Goal: Transaction & Acquisition: Purchase product/service

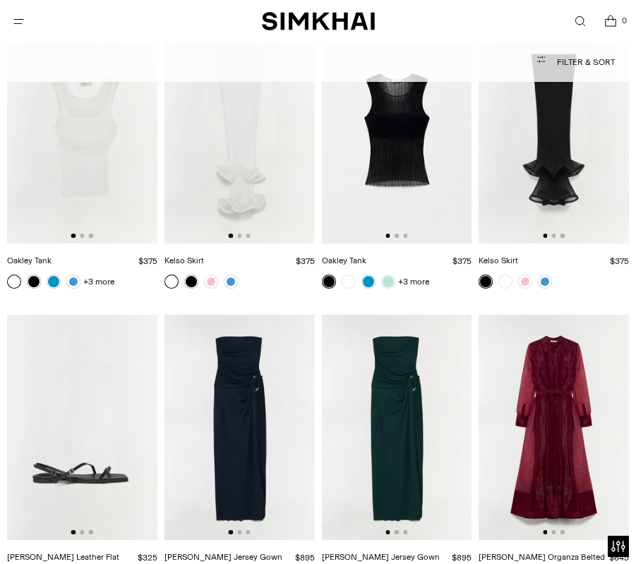
scroll to position [23464, 0]
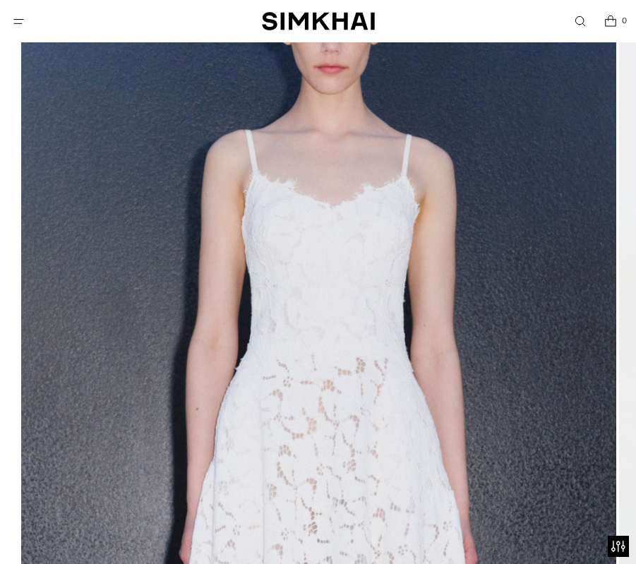
scroll to position [207, 0]
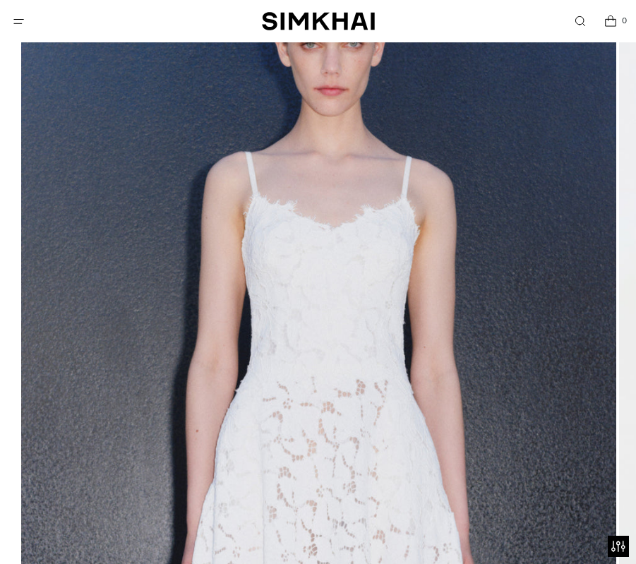
click at [184, 310] on img at bounding box center [318, 395] width 595 height 892
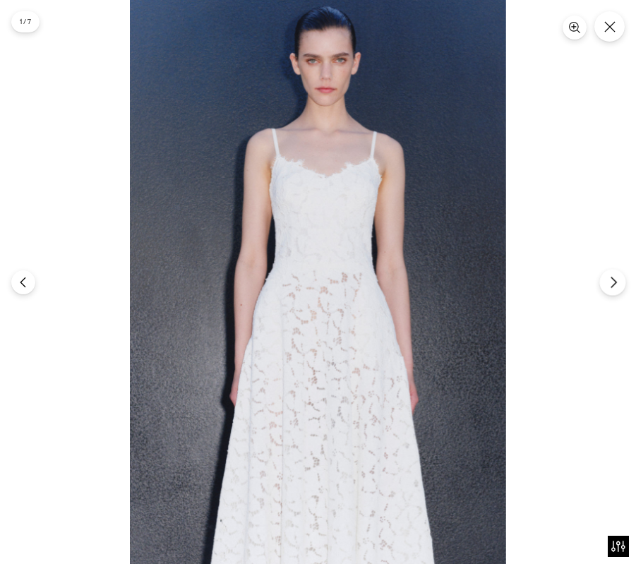
click at [607, 276] on icon "Next" at bounding box center [613, 282] width 13 height 13
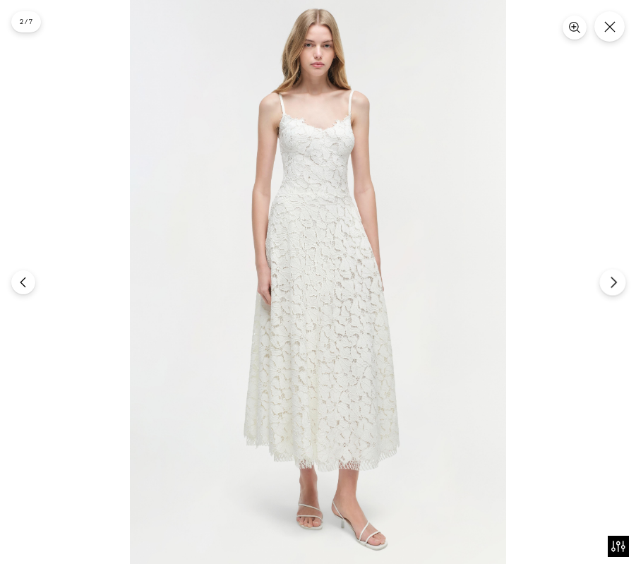
click at [607, 276] on icon "Next" at bounding box center [613, 282] width 13 height 13
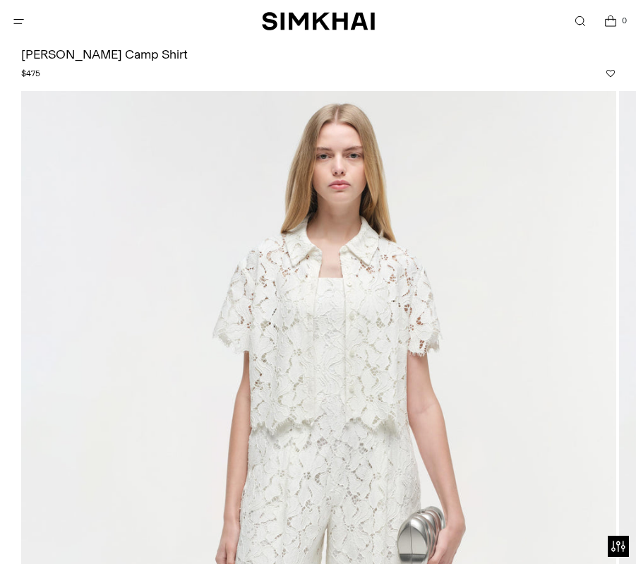
scroll to position [69, 0]
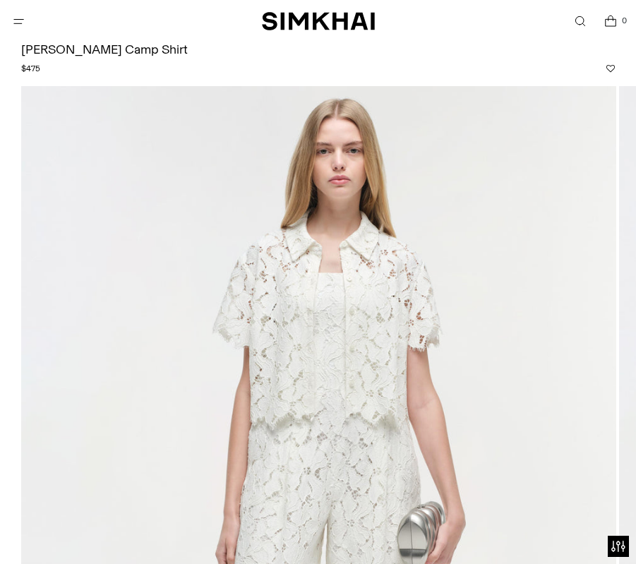
click at [602, 341] on img at bounding box center [318, 532] width 595 height 892
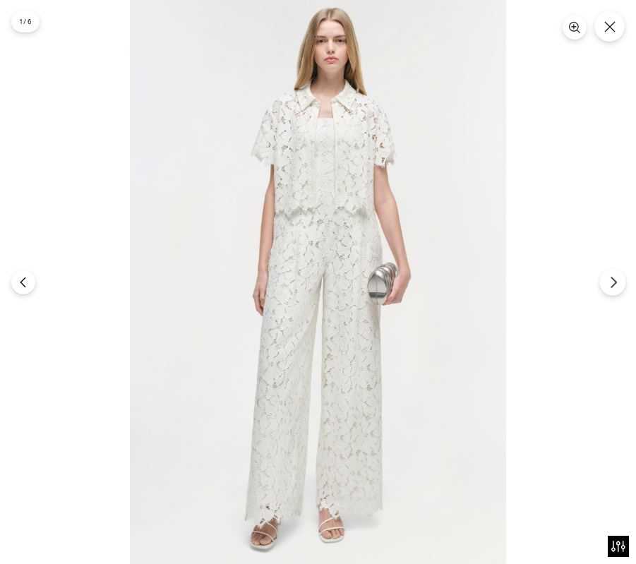
click at [610, 287] on button "Next" at bounding box center [612, 282] width 26 height 26
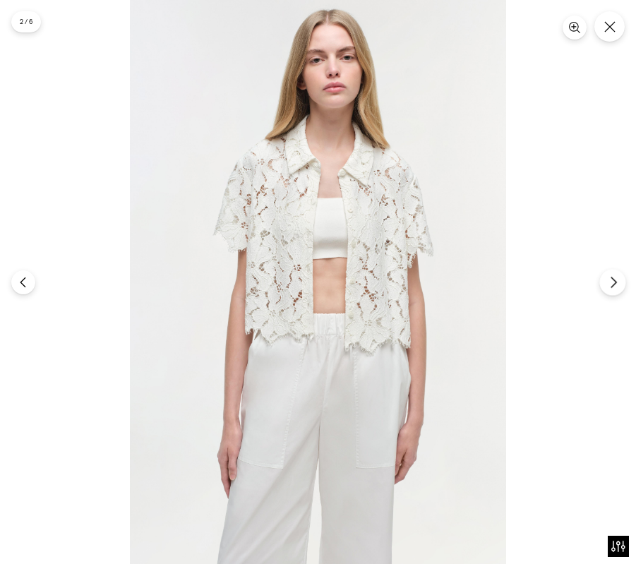
click at [610, 287] on icon "Next" at bounding box center [613, 282] width 13 height 13
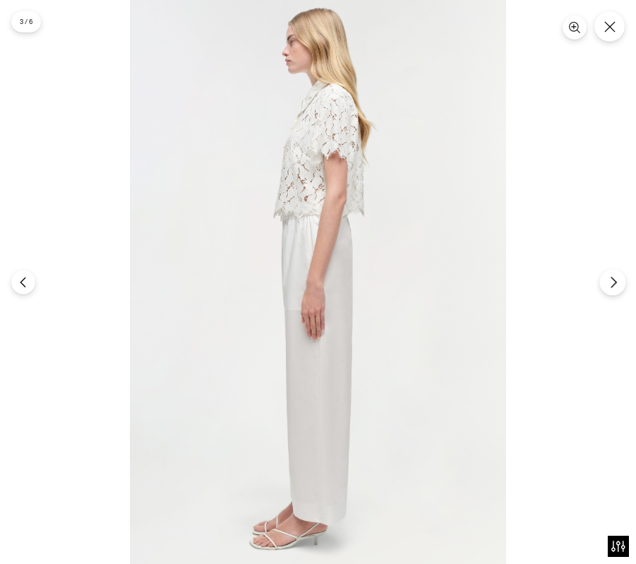
click at [598, 277] on section "3 / 6" at bounding box center [318, 282] width 636 height 564
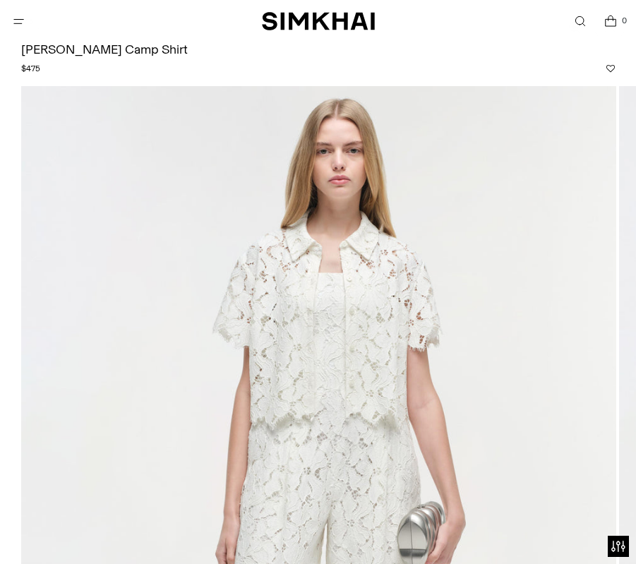
click at [613, 286] on section "3 / 6" at bounding box center [318, 282] width 636 height 564
click at [613, 286] on img at bounding box center [318, 532] width 595 height 892
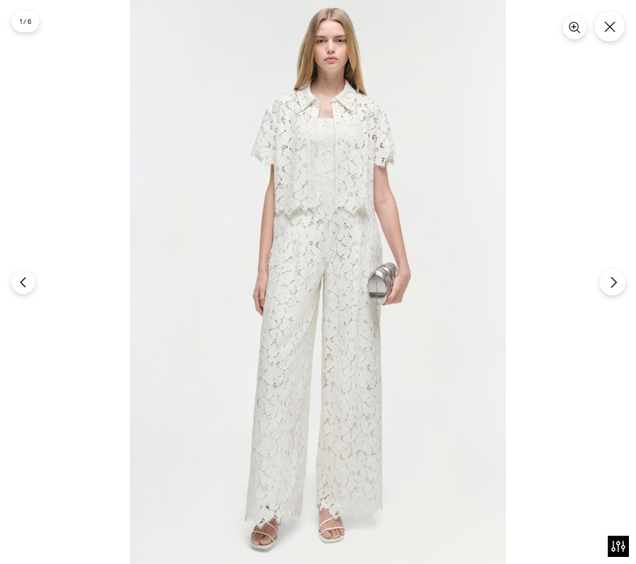
click at [612, 283] on icon "Next" at bounding box center [613, 282] width 13 height 13
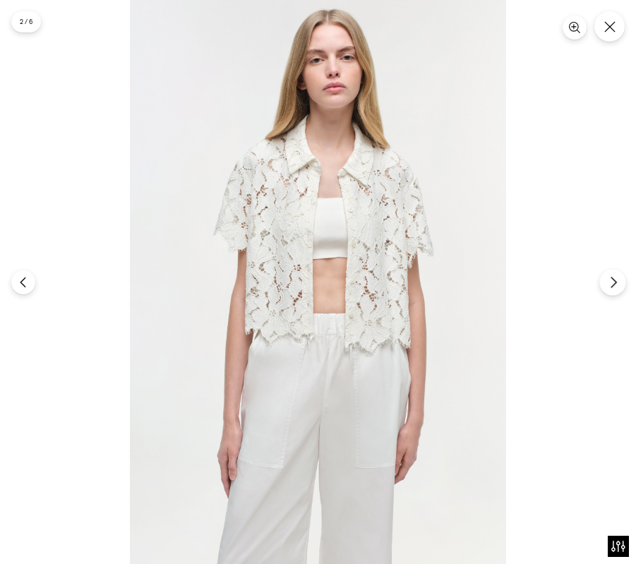
click at [612, 283] on icon "Next" at bounding box center [613, 282] width 13 height 13
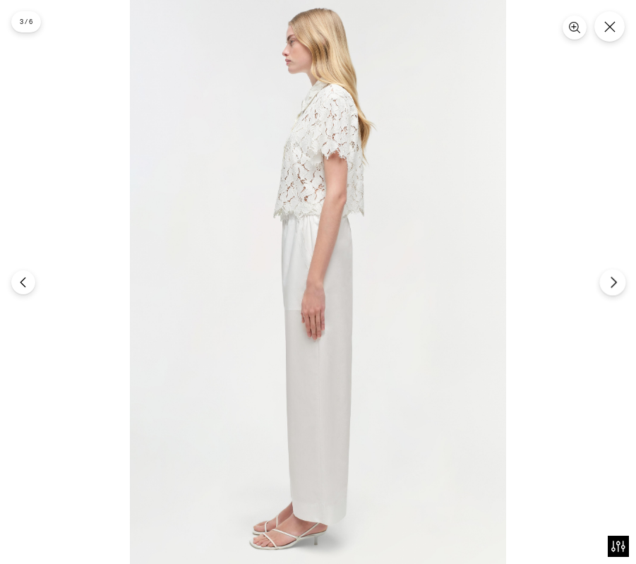
click at [612, 283] on icon "Next" at bounding box center [613, 282] width 13 height 13
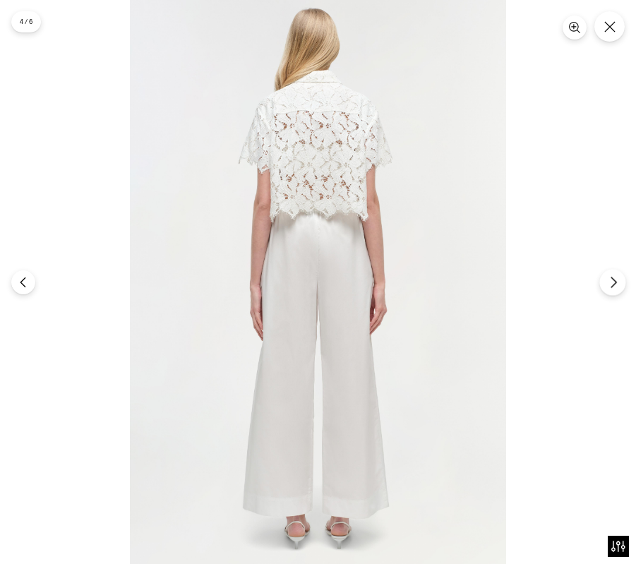
click at [612, 283] on icon "Next" at bounding box center [613, 282] width 13 height 13
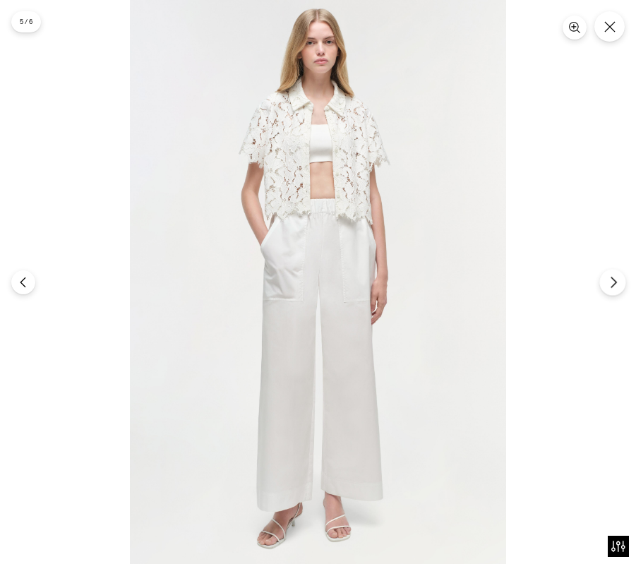
click at [612, 283] on icon "Next" at bounding box center [613, 282] width 13 height 13
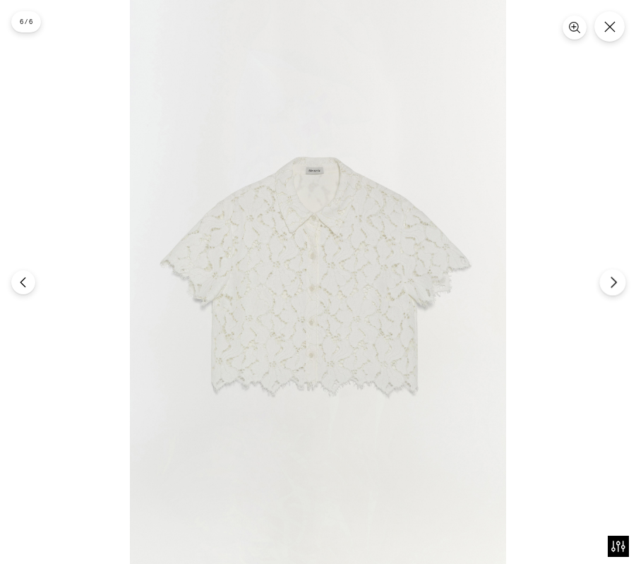
click at [612, 283] on icon "Next" at bounding box center [613, 282] width 13 height 13
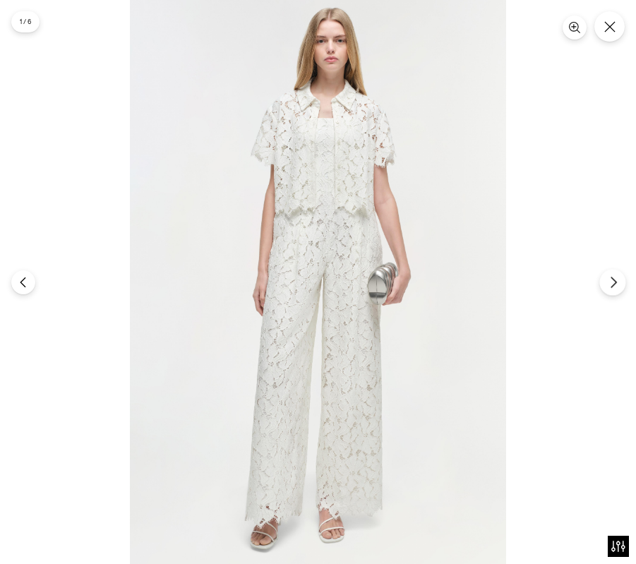
click at [612, 283] on icon "Next" at bounding box center [613, 282] width 13 height 13
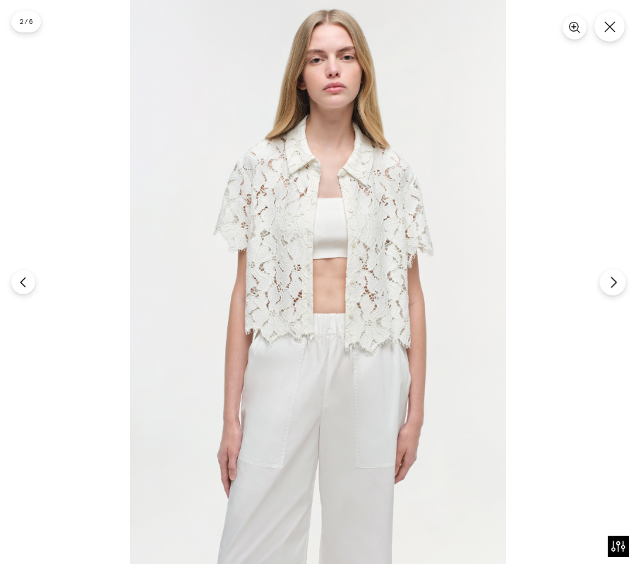
click at [612, 283] on icon "Next" at bounding box center [613, 282] width 13 height 13
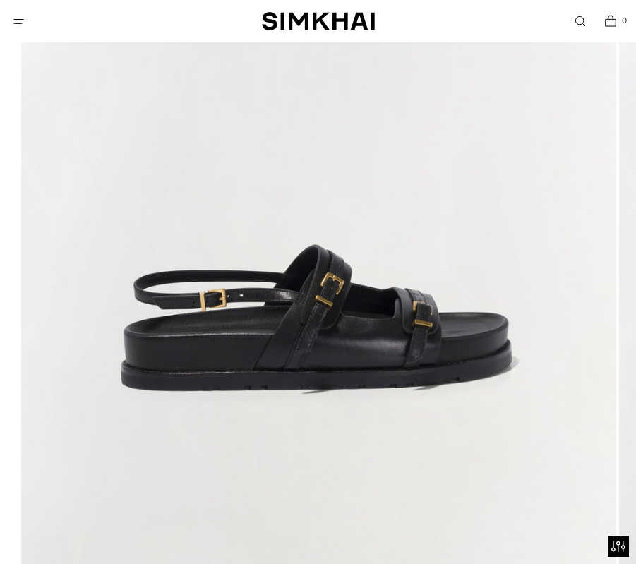
scroll to position [434, 0]
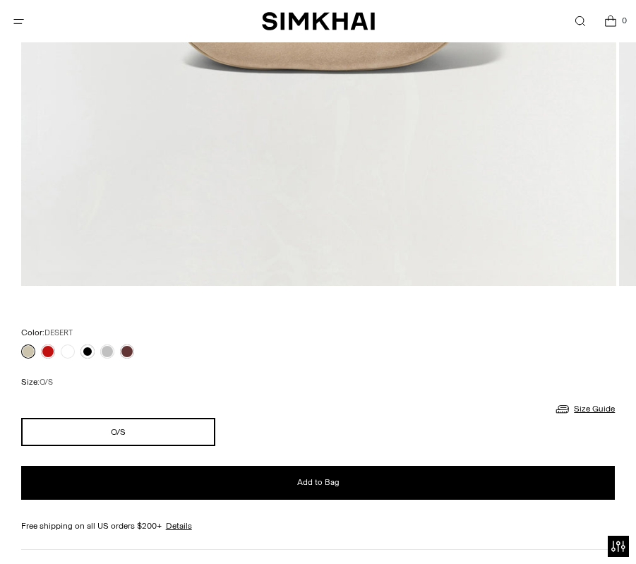
scroll to position [767, 0]
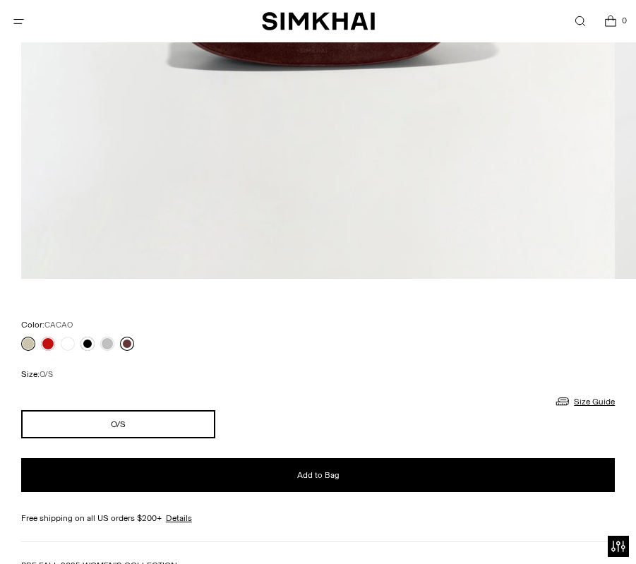
click at [123, 344] on link at bounding box center [127, 343] width 14 height 14
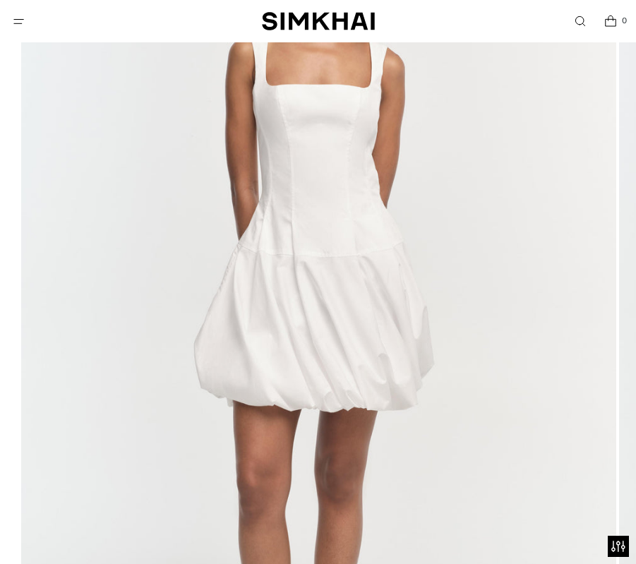
scroll to position [231, 0]
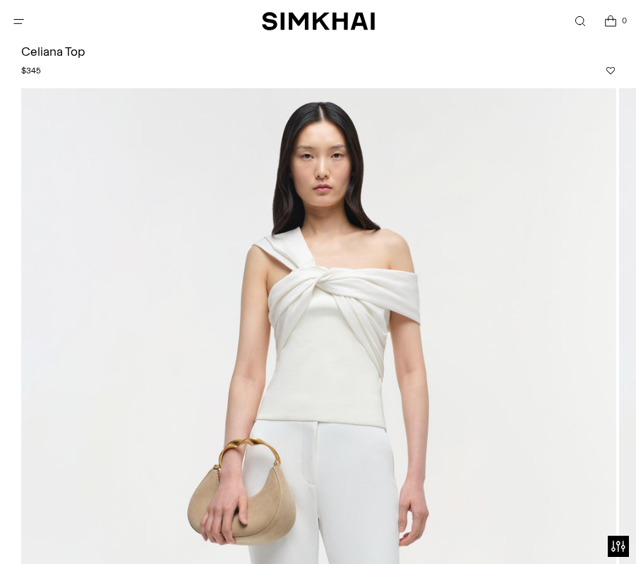
scroll to position [56, 0]
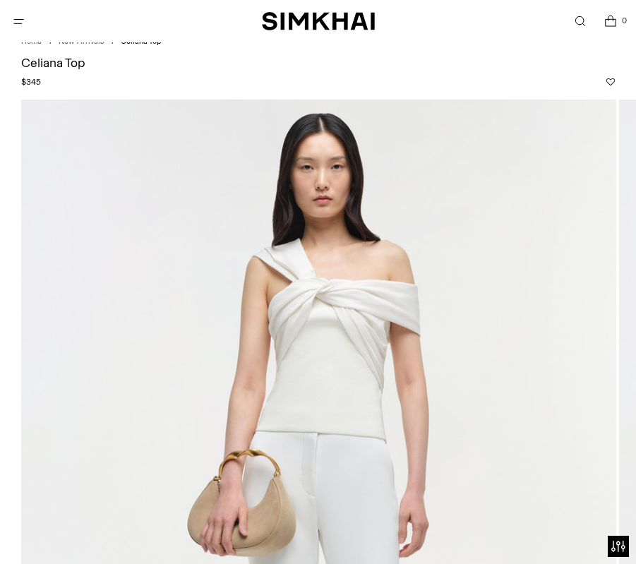
click at [529, 358] on img at bounding box center [318, 545] width 595 height 892
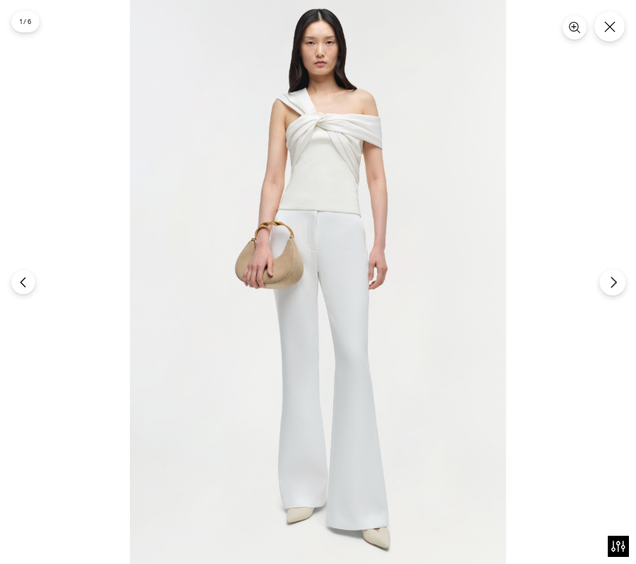
click at [607, 270] on button "Next" at bounding box center [612, 282] width 26 height 26
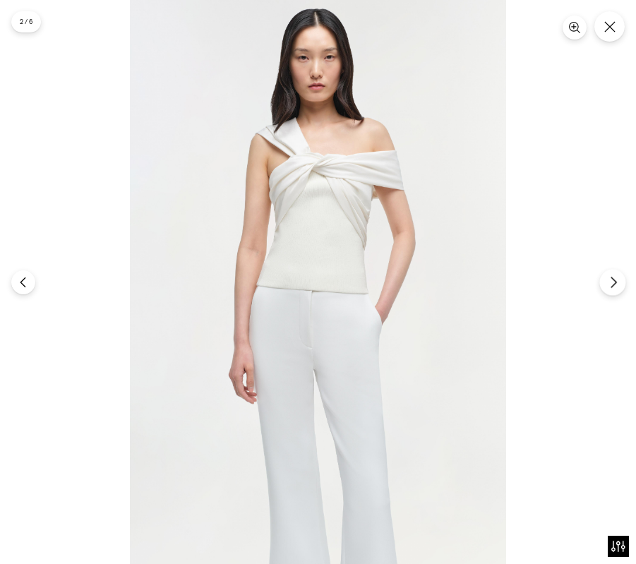
click at [607, 274] on button "Next" at bounding box center [612, 282] width 26 height 26
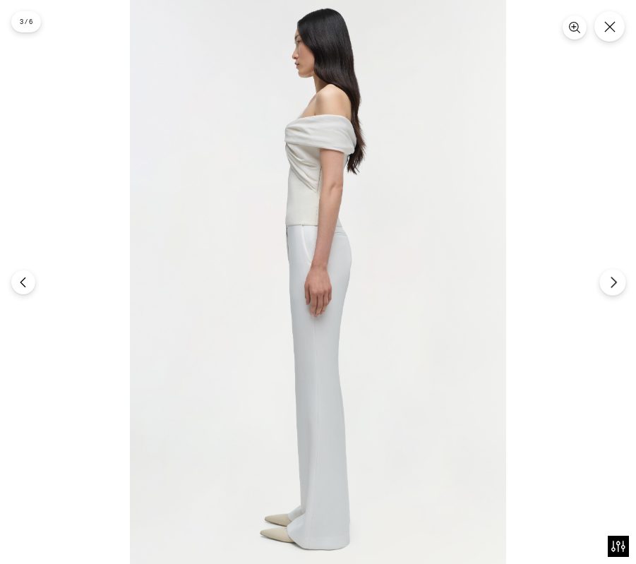
click at [607, 274] on button "Next" at bounding box center [612, 282] width 26 height 26
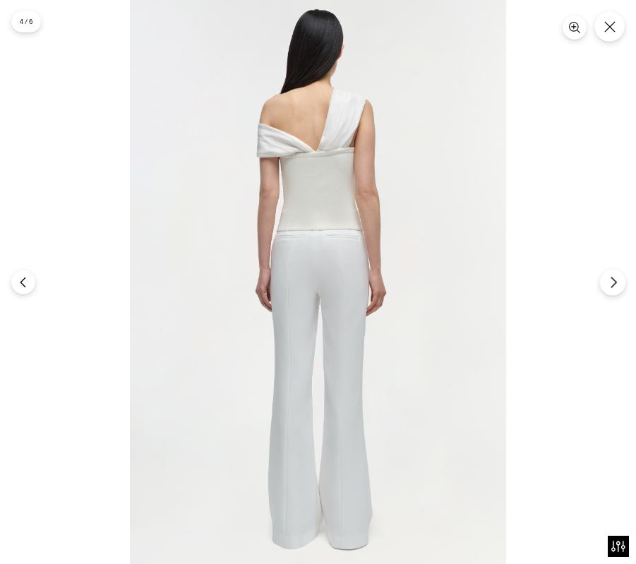
click at [607, 274] on button "Next" at bounding box center [612, 282] width 26 height 26
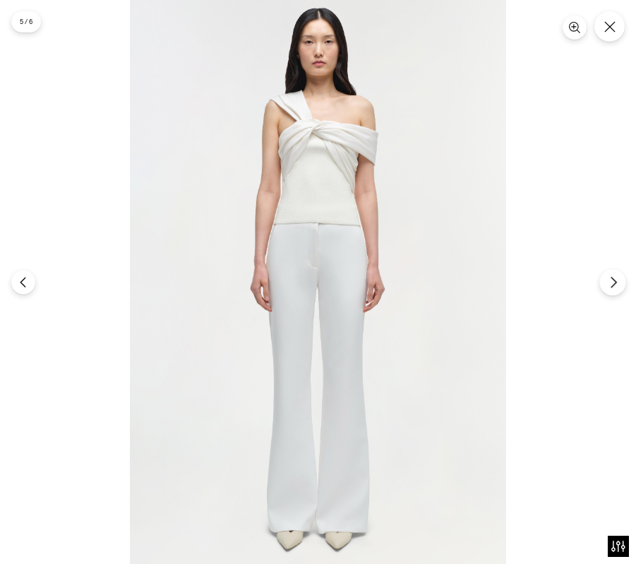
click at [607, 274] on button "Next" at bounding box center [612, 282] width 26 height 26
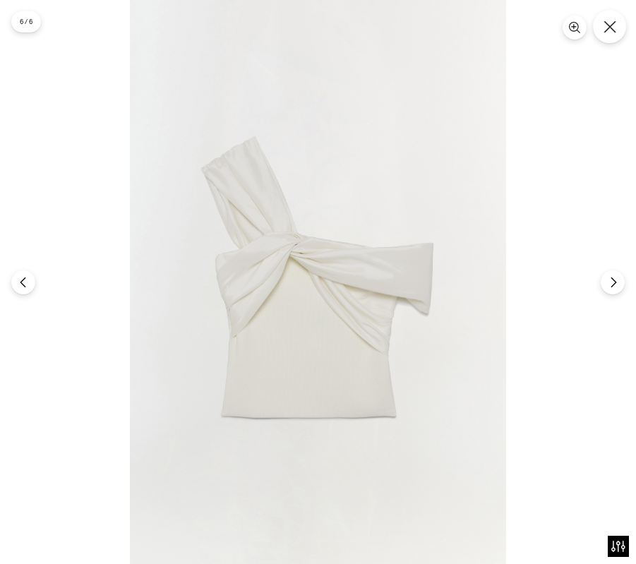
click at [607, 32] on icon "Close" at bounding box center [609, 26] width 13 height 13
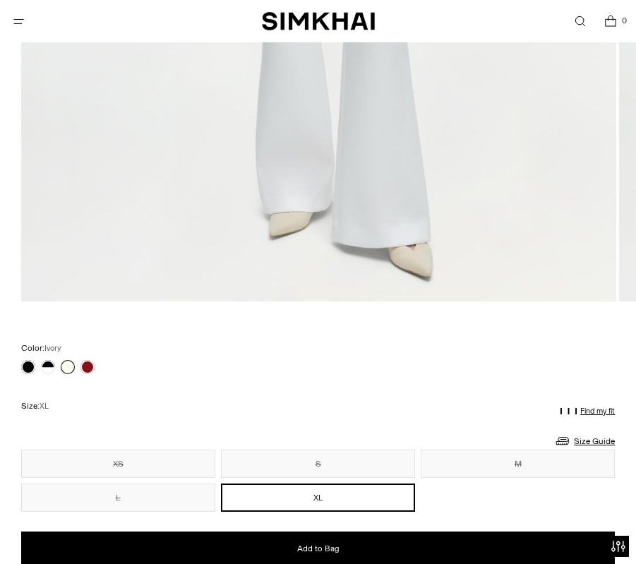
scroll to position [769, 0]
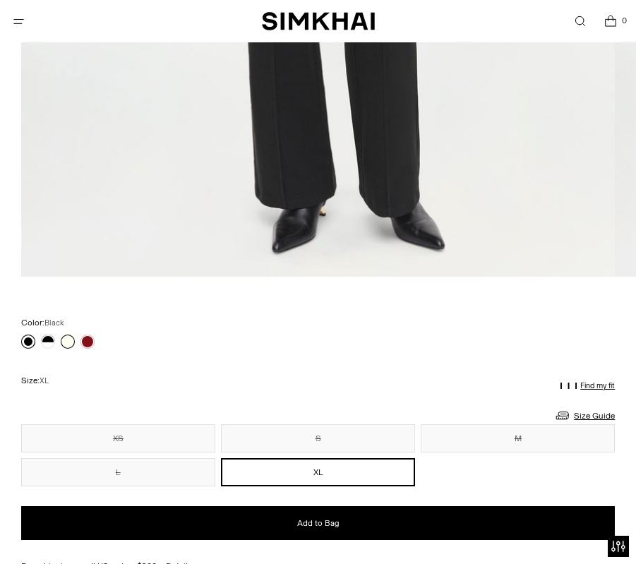
click at [30, 342] on link at bounding box center [28, 341] width 14 height 14
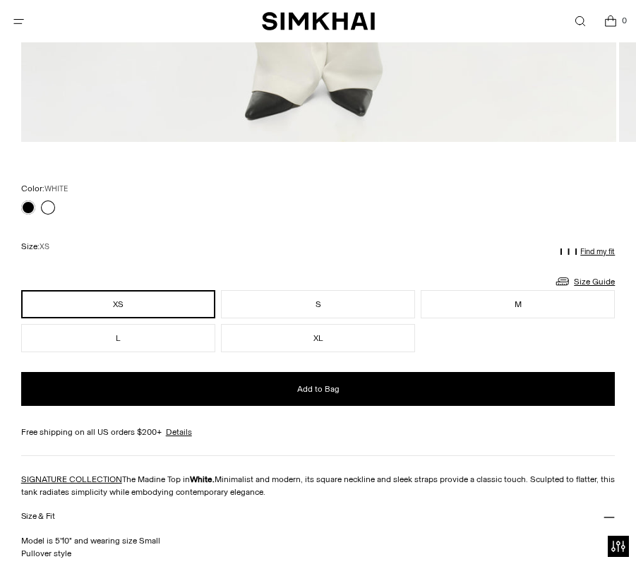
scroll to position [908, 0]
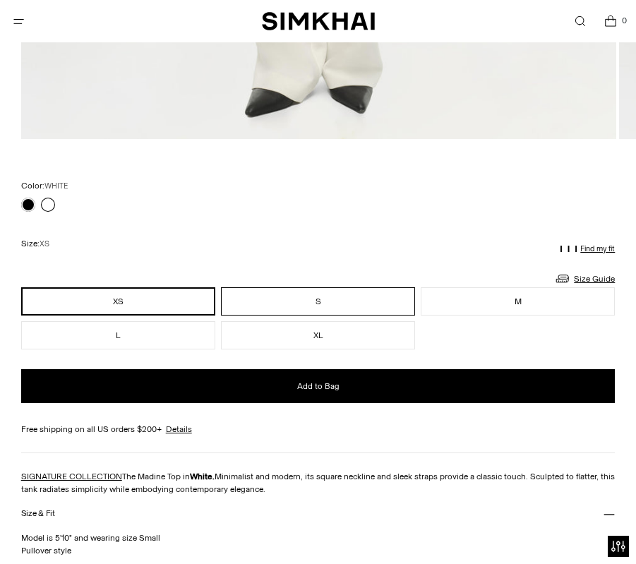
click at [300, 305] on button "S" at bounding box center [318, 301] width 194 height 28
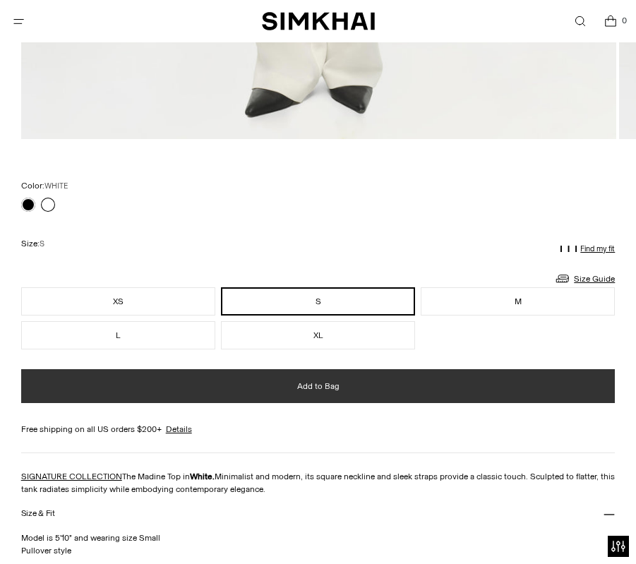
click at [291, 388] on button "Add to Bag" at bounding box center [318, 386] width 594 height 34
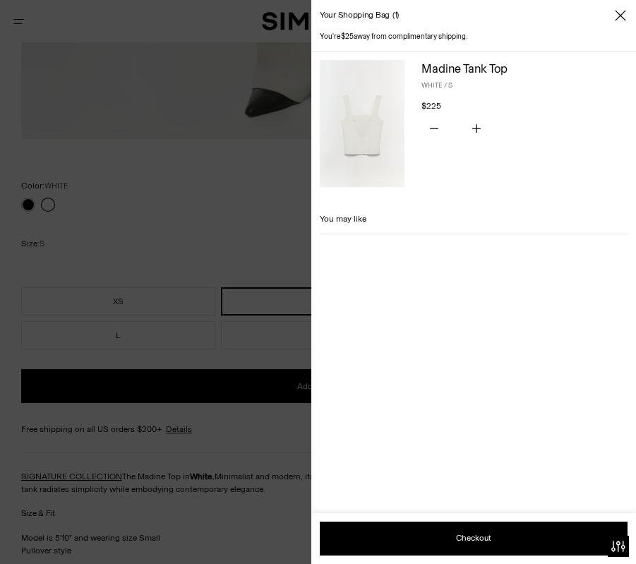
click at [27, 207] on div at bounding box center [318, 282] width 636 height 564
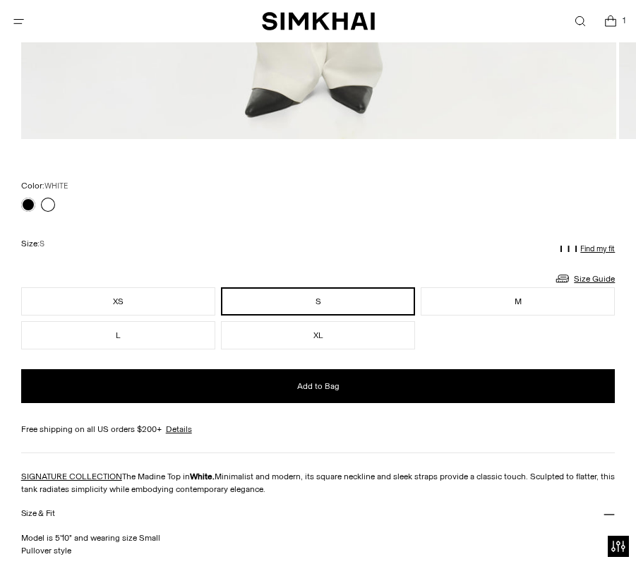
click at [26, 205] on link at bounding box center [28, 205] width 14 height 14
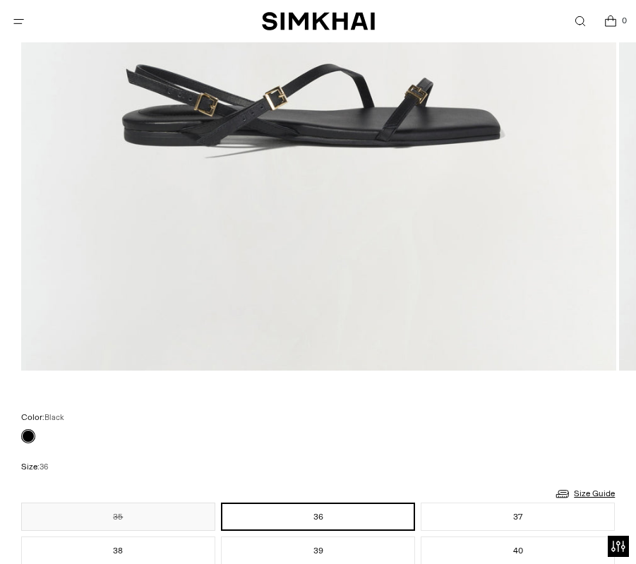
scroll to position [746, 0]
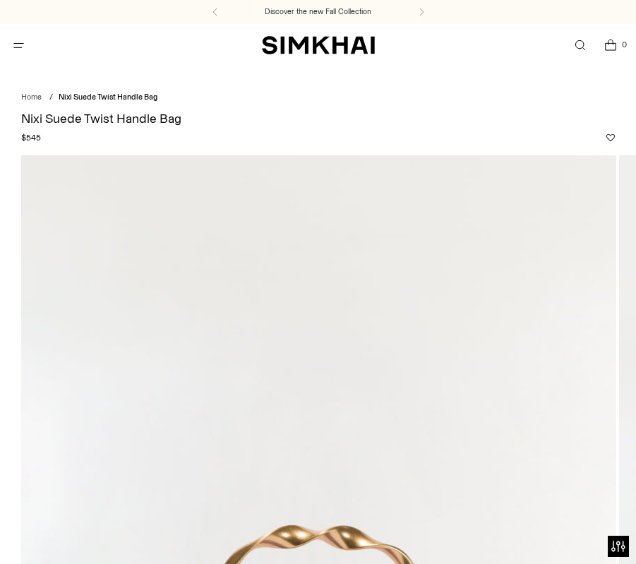
scroll to position [295, 0]
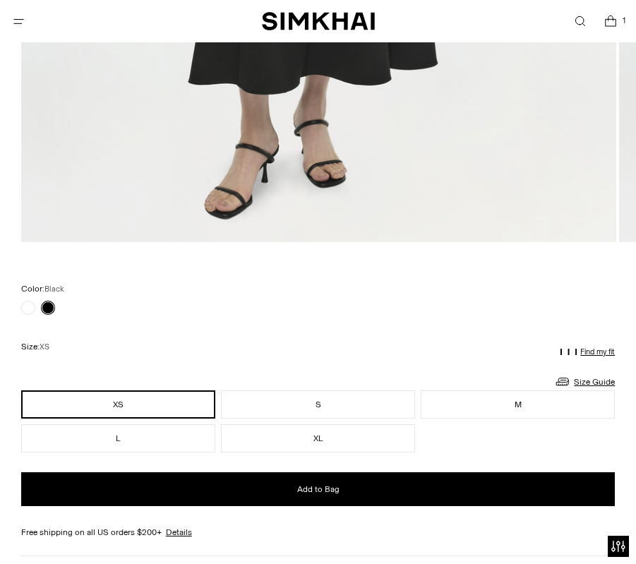
scroll to position [821, 0]
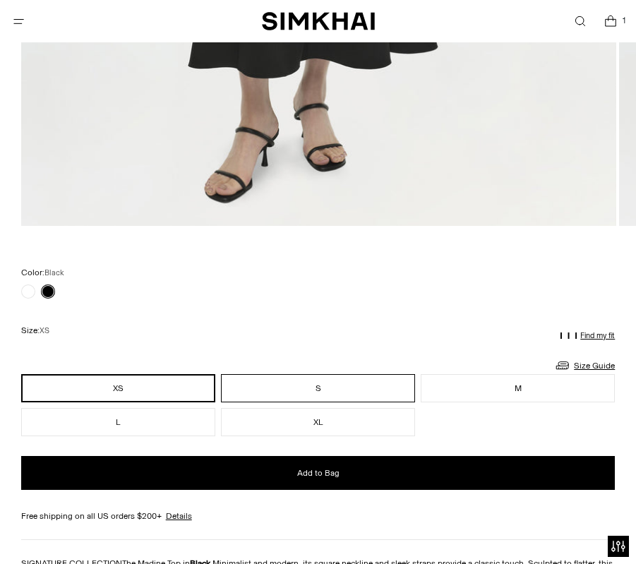
click at [232, 380] on button "S" at bounding box center [318, 388] width 194 height 28
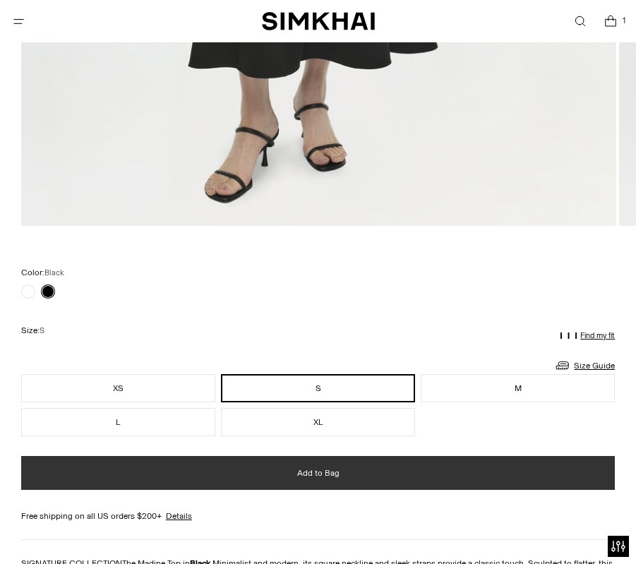
click at [213, 478] on button "Add to Bag" at bounding box center [318, 473] width 594 height 34
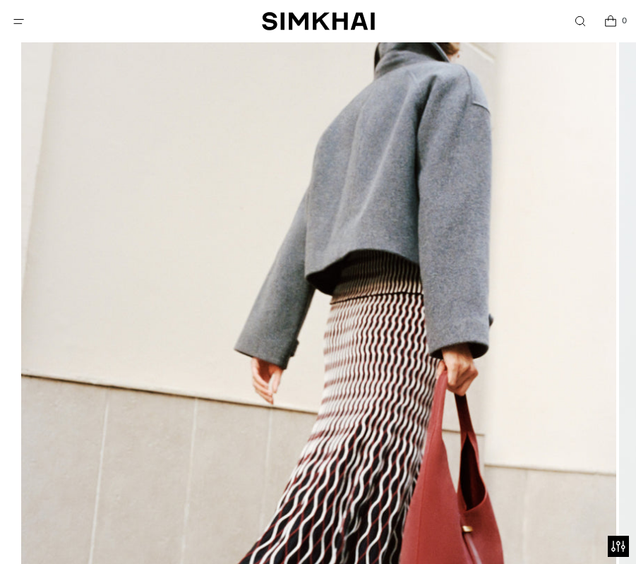
scroll to position [115, 0]
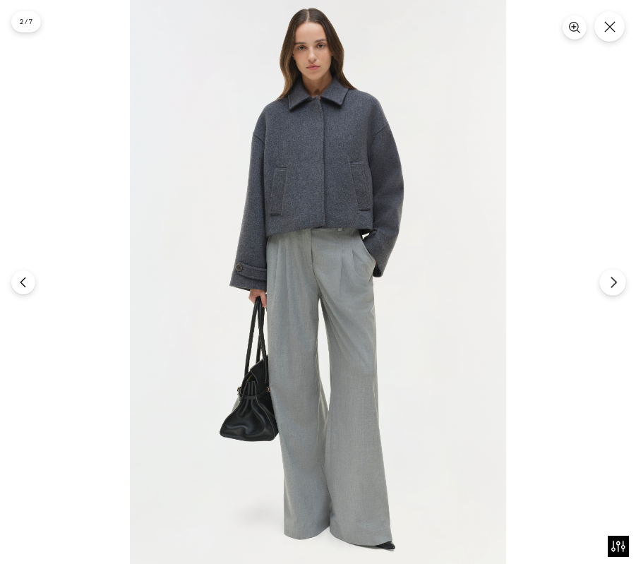
click at [612, 274] on button "Next" at bounding box center [612, 282] width 26 height 26
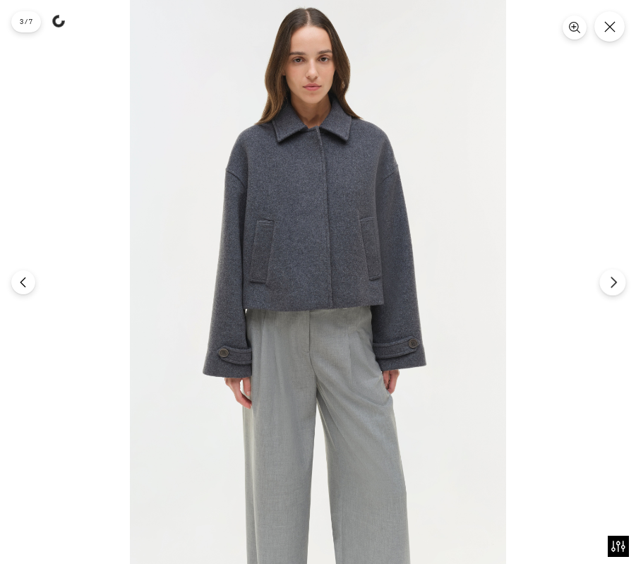
click at [612, 279] on icon "Next" at bounding box center [612, 282] width 5 height 11
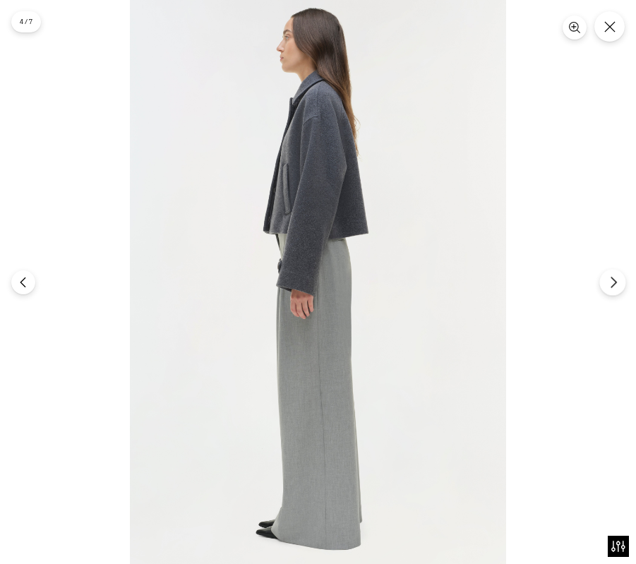
click at [614, 281] on icon "Next" at bounding box center [613, 282] width 13 height 13
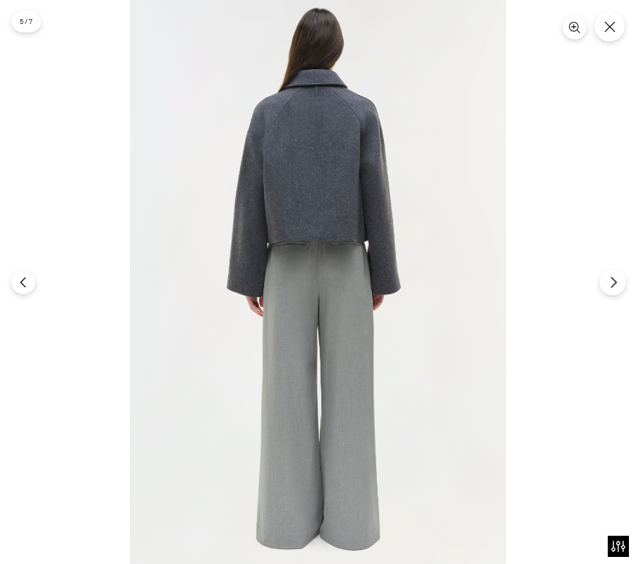
click at [614, 281] on icon "Next" at bounding box center [613, 282] width 13 height 13
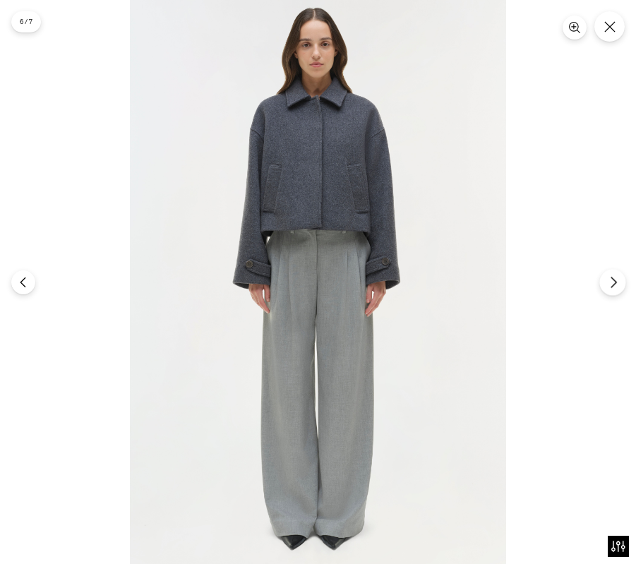
click at [614, 281] on icon "Next" at bounding box center [613, 282] width 13 height 13
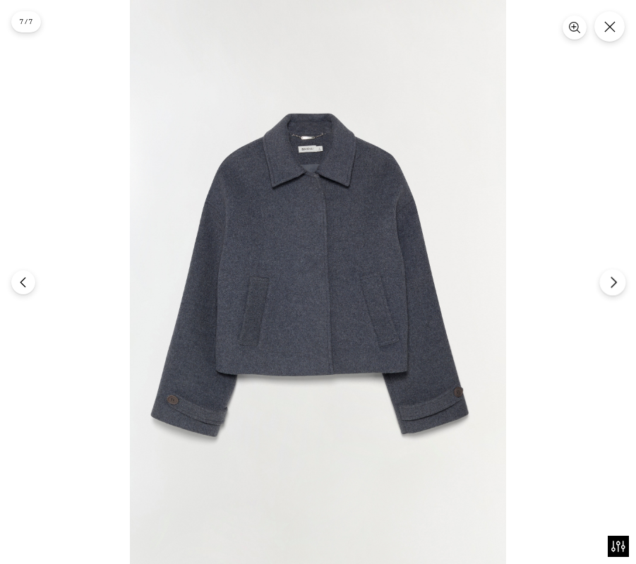
click at [614, 281] on icon "Next" at bounding box center [613, 282] width 13 height 13
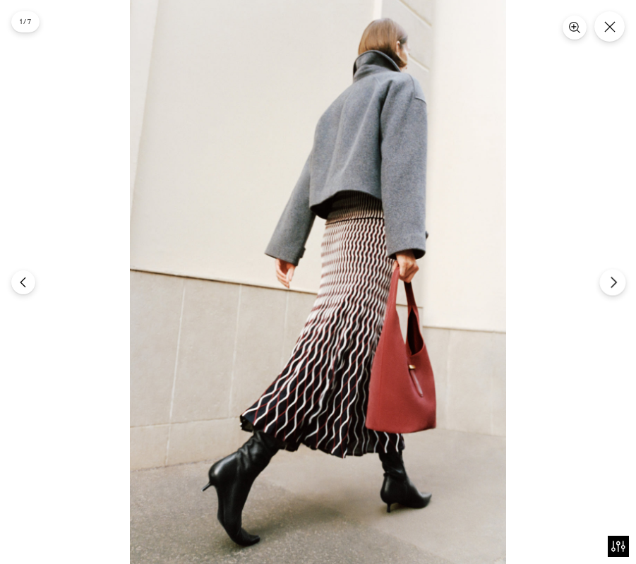
click at [614, 281] on icon "Next" at bounding box center [613, 282] width 13 height 13
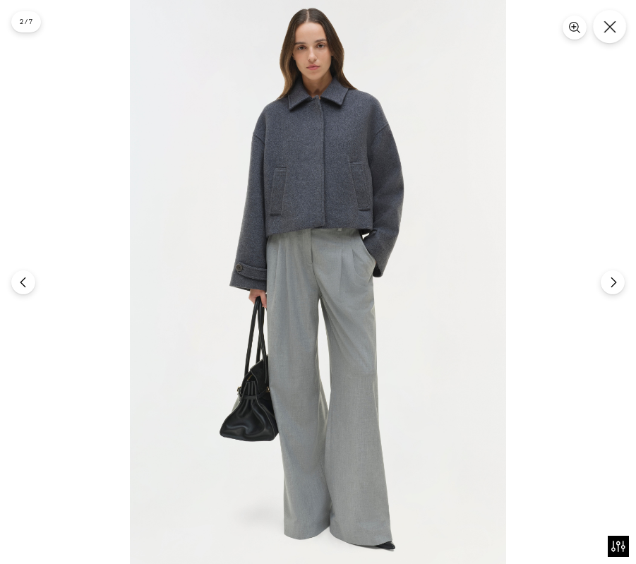
click at [614, 32] on icon "Close" at bounding box center [609, 26] width 13 height 13
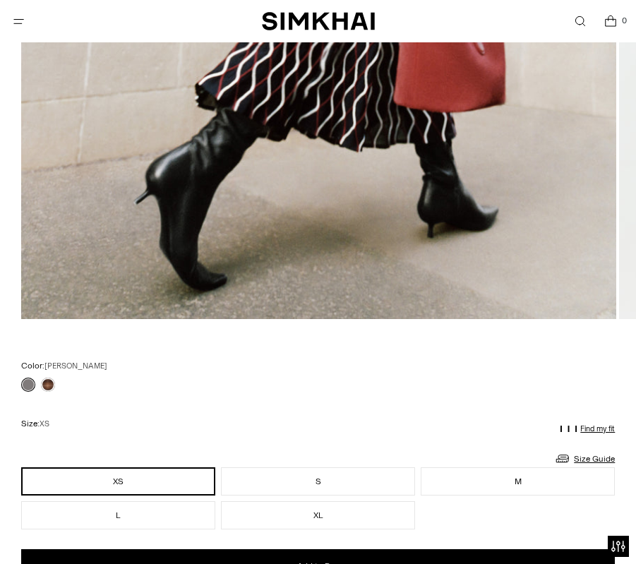
scroll to position [856, 0]
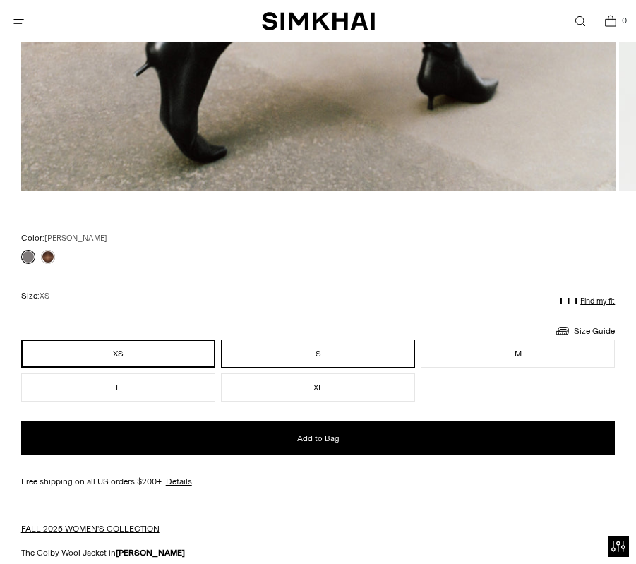
click at [329, 353] on button "S" at bounding box center [318, 353] width 194 height 28
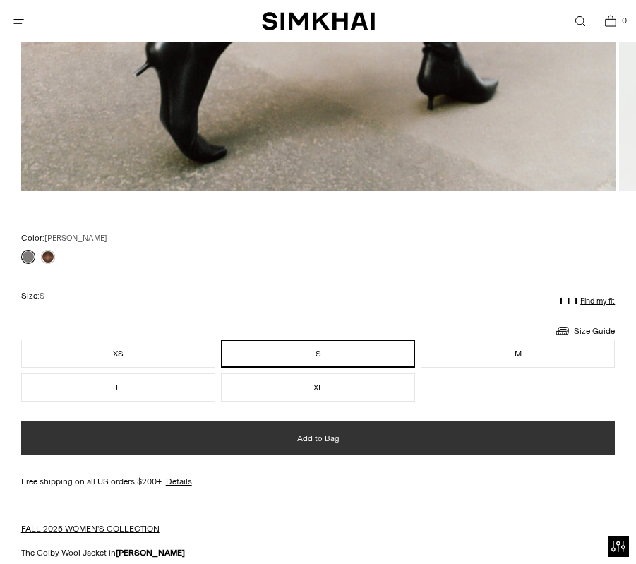
click at [327, 434] on span "Add to Bag" at bounding box center [318, 438] width 42 height 12
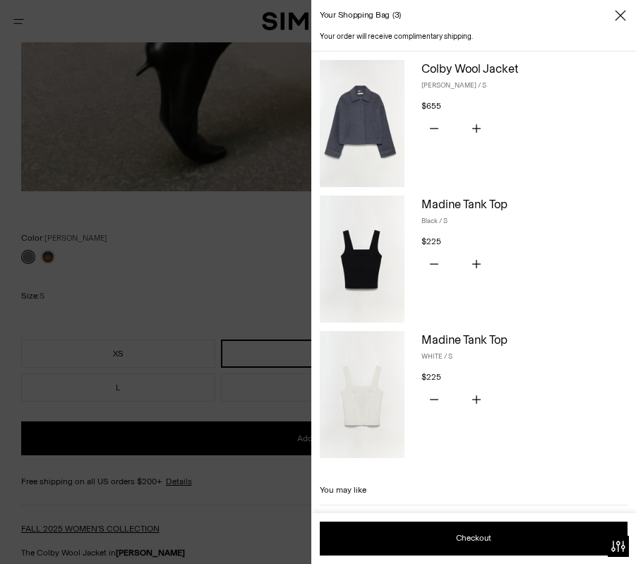
click at [47, 259] on div at bounding box center [318, 282] width 636 height 564
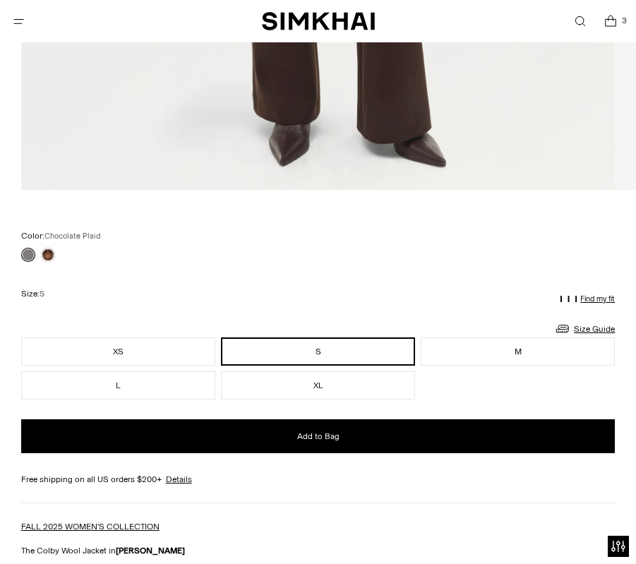
click at [45, 255] on link at bounding box center [48, 255] width 14 height 14
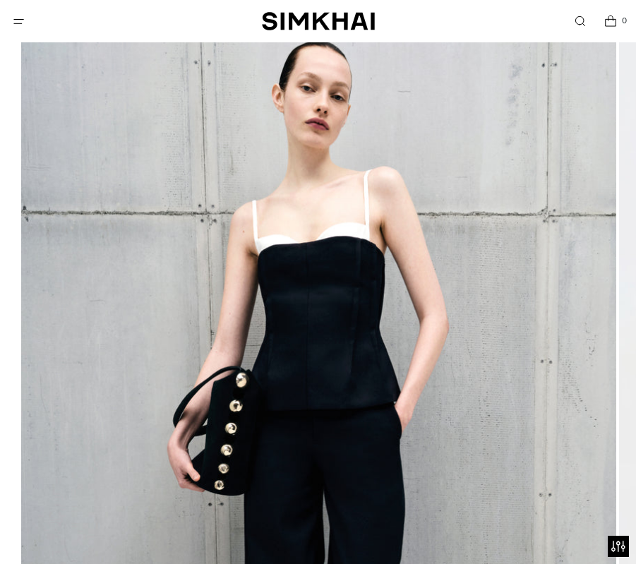
scroll to position [146, 0]
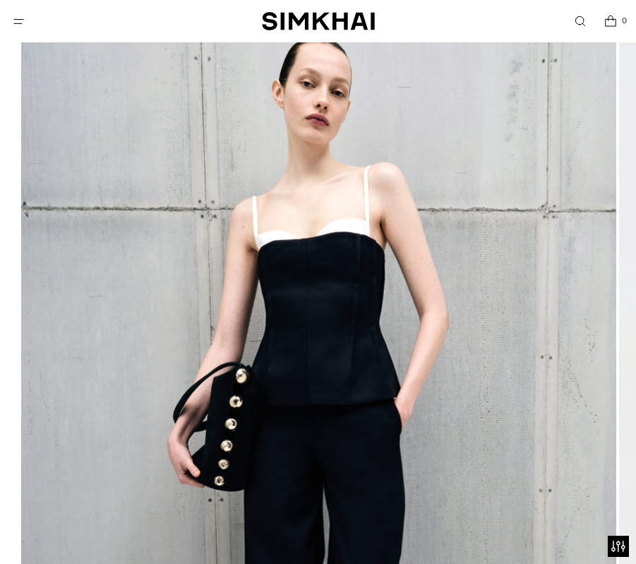
click at [612, 324] on img at bounding box center [318, 455] width 595 height 892
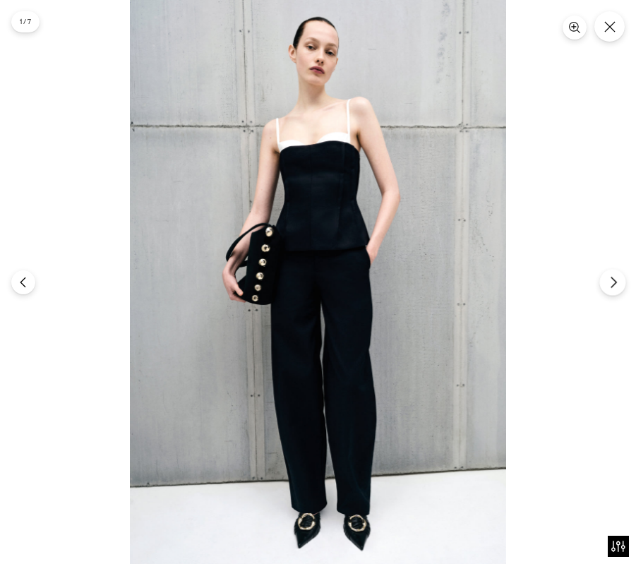
click at [606, 282] on button "Next" at bounding box center [612, 282] width 26 height 26
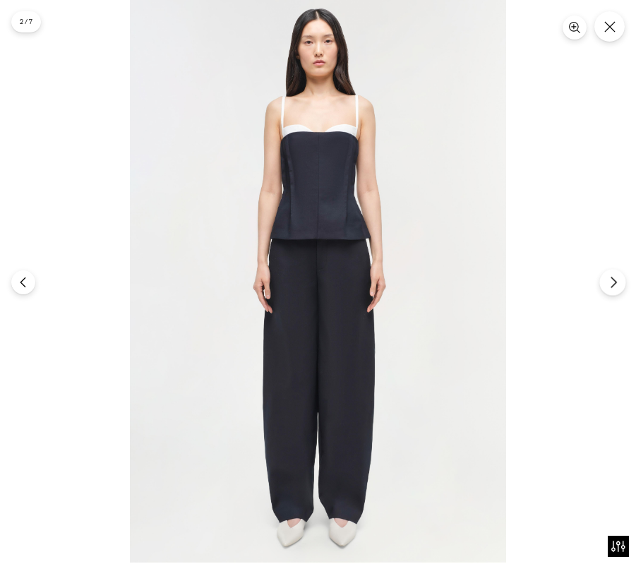
click at [607, 282] on icon "Next" at bounding box center [613, 282] width 13 height 13
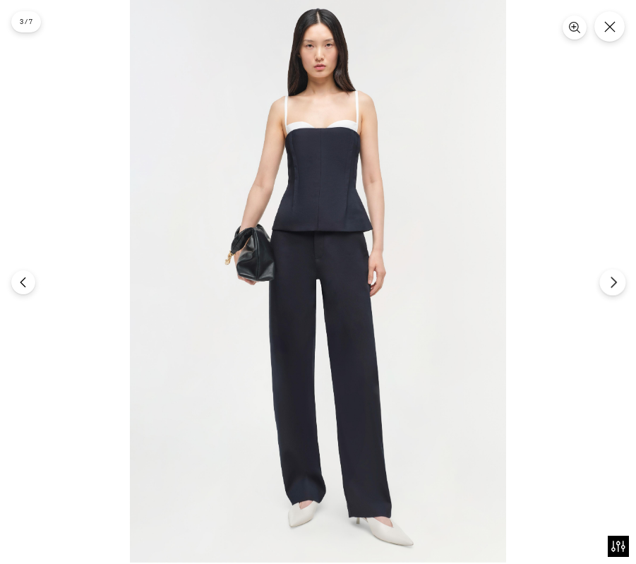
click at [607, 282] on icon "Next" at bounding box center [613, 282] width 13 height 13
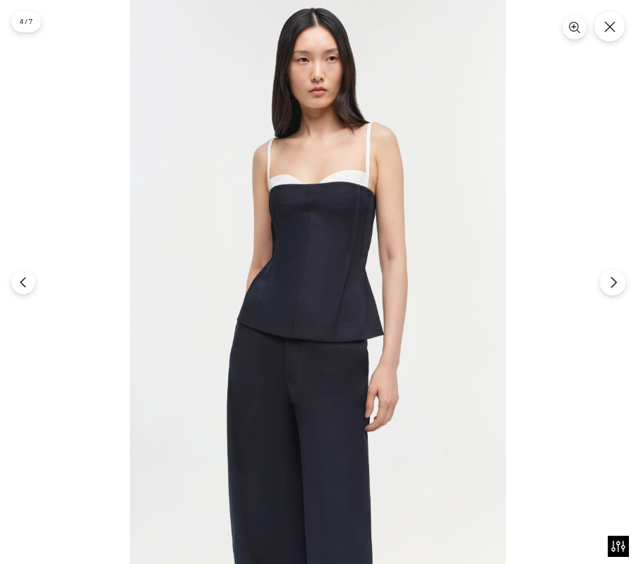
click at [607, 282] on icon "Next" at bounding box center [613, 282] width 13 height 13
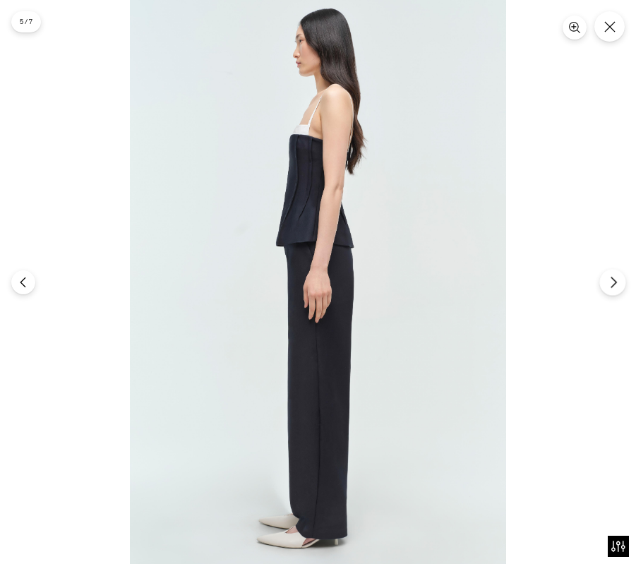
click at [607, 282] on icon "Next" at bounding box center [613, 282] width 13 height 13
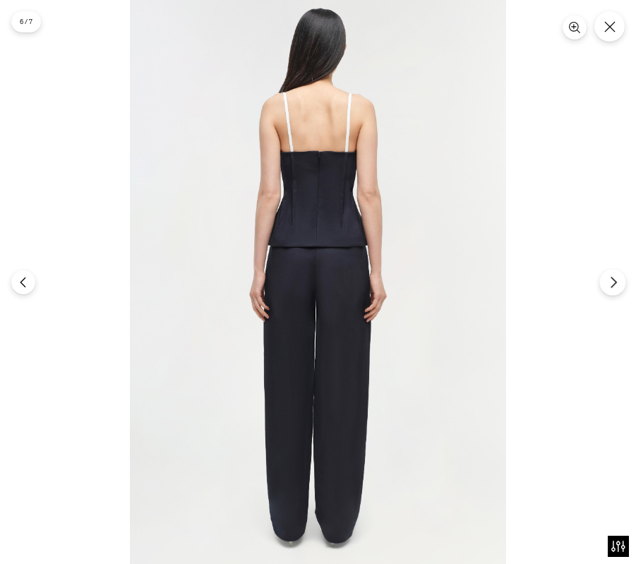
click at [607, 282] on icon "Next" at bounding box center [613, 282] width 13 height 13
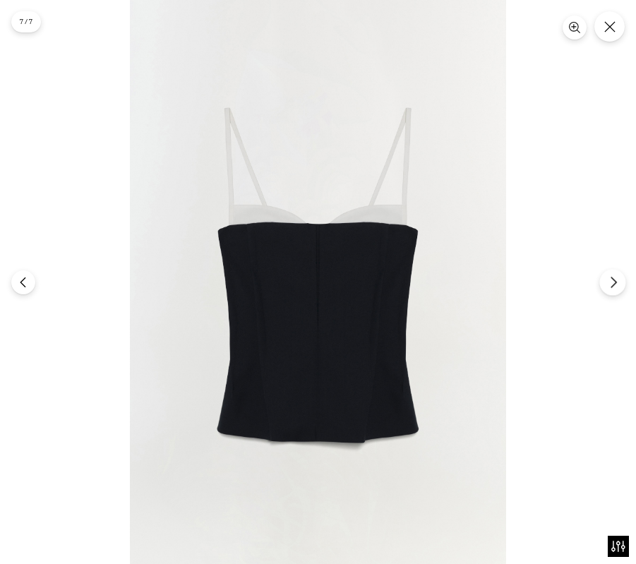
click at [607, 283] on icon "Next" at bounding box center [613, 282] width 13 height 13
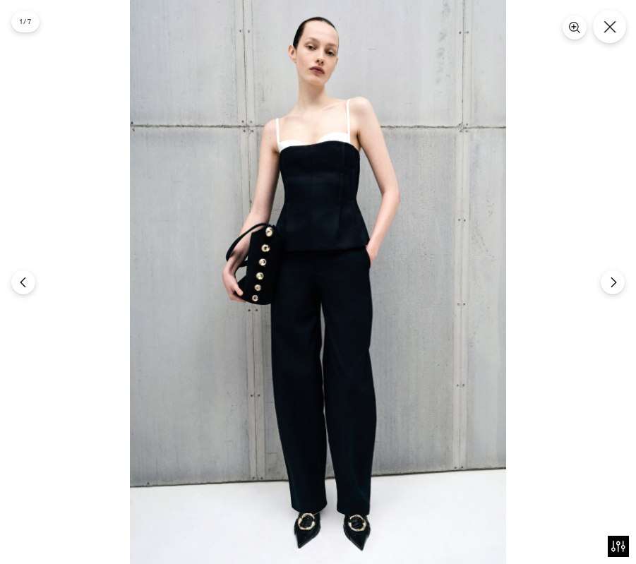
click at [600, 27] on button "Close" at bounding box center [609, 26] width 33 height 33
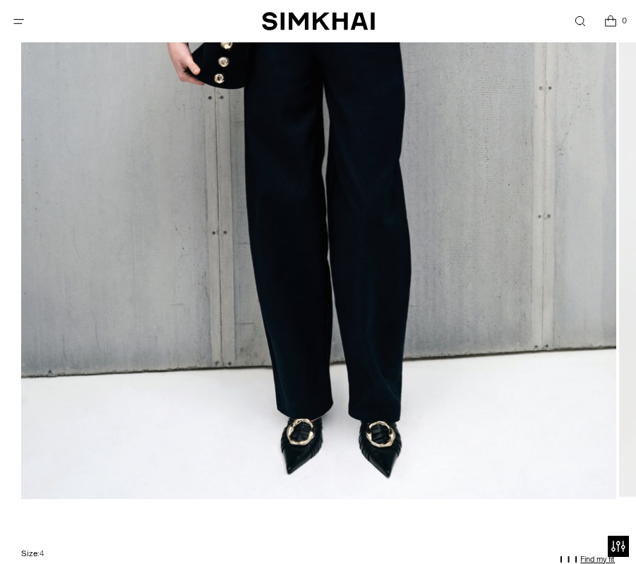
scroll to position [802, 0]
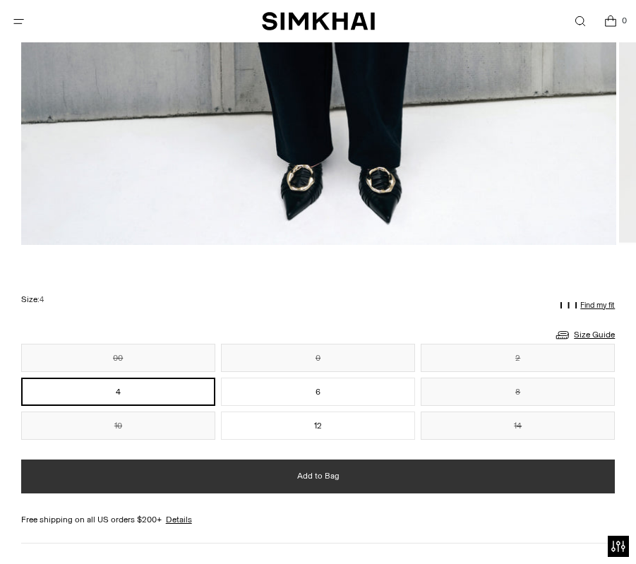
click at [279, 480] on button "Add to Bag" at bounding box center [318, 476] width 594 height 34
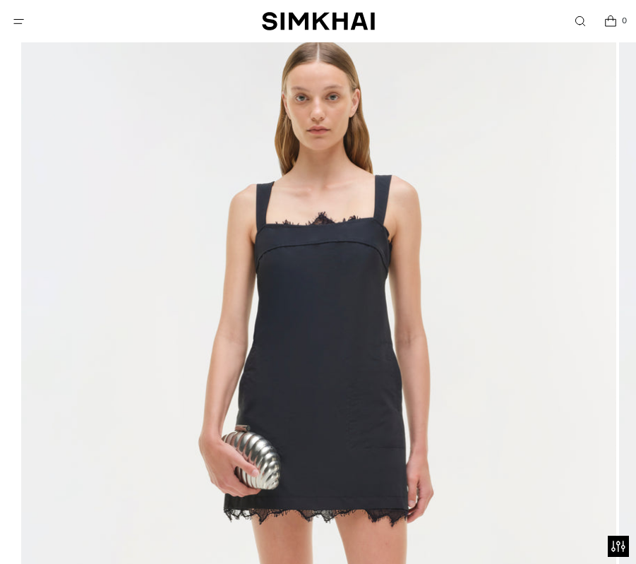
scroll to position [118, 0]
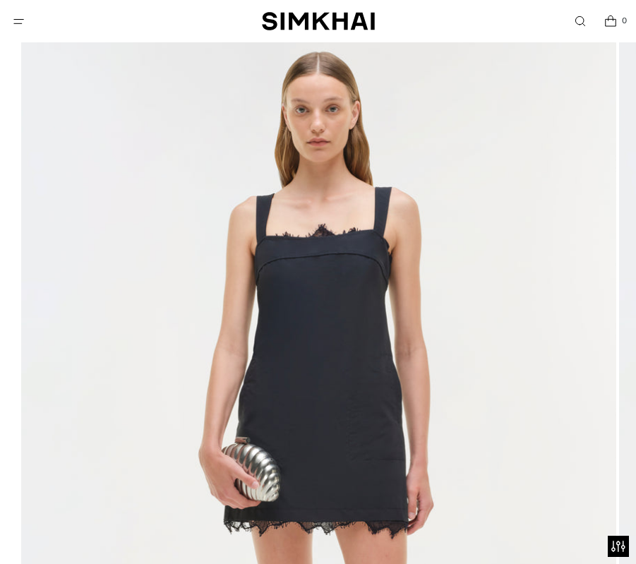
click at [600, 298] on img at bounding box center [318, 483] width 595 height 892
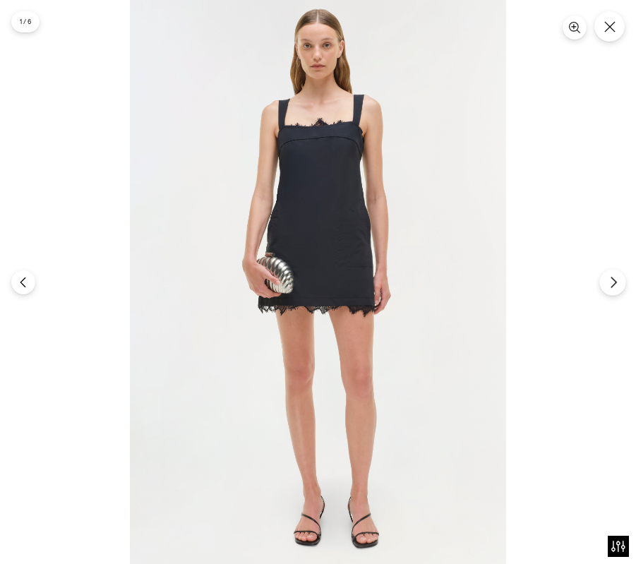
click at [612, 283] on icon "Next" at bounding box center [613, 282] width 13 height 13
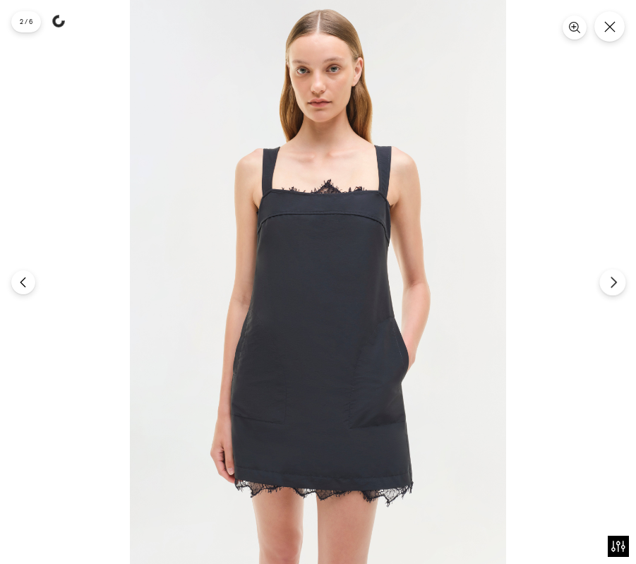
click at [612, 283] on icon "Next" at bounding box center [613, 282] width 13 height 13
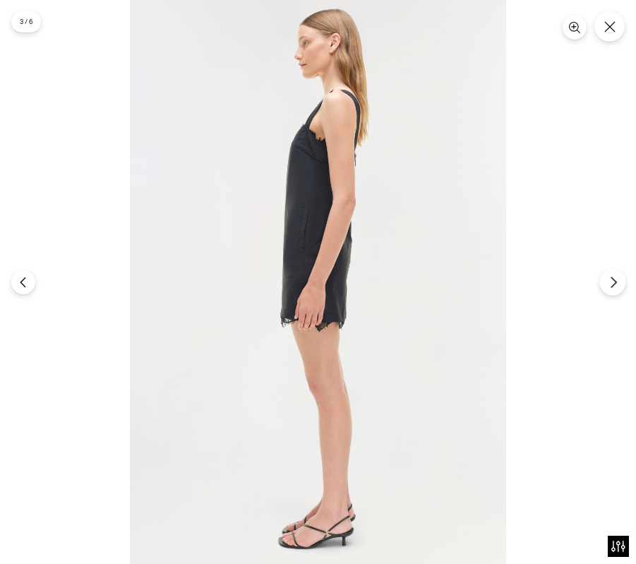
click at [612, 283] on icon "Next" at bounding box center [613, 282] width 13 height 13
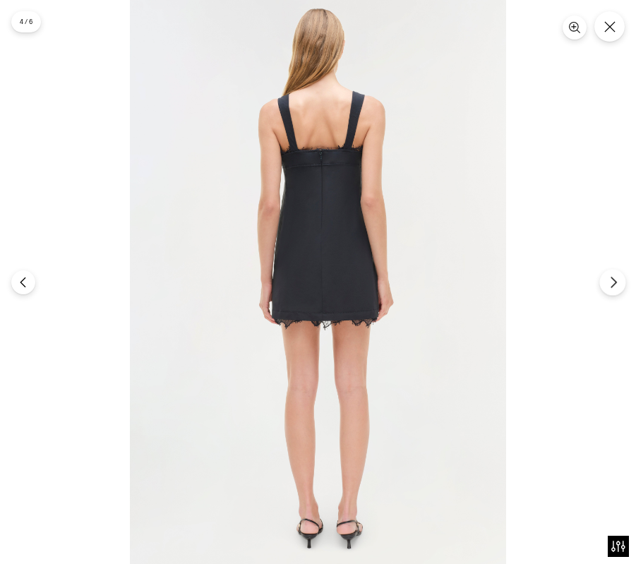
click at [612, 283] on icon "Next" at bounding box center [613, 282] width 13 height 13
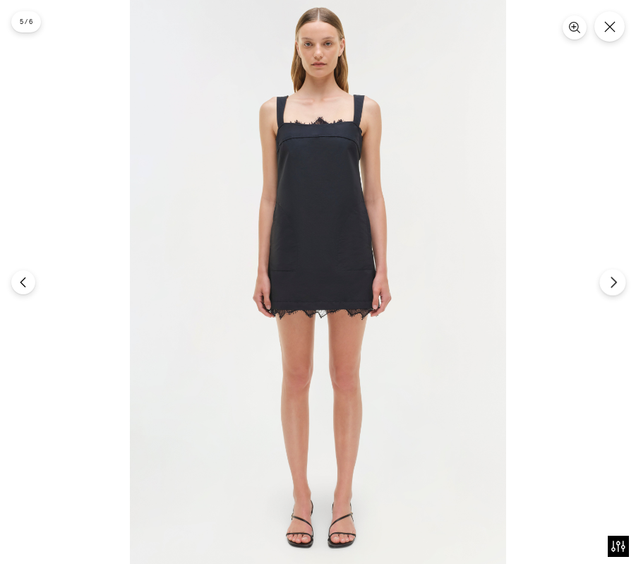
click at [612, 283] on icon "Next" at bounding box center [613, 282] width 13 height 13
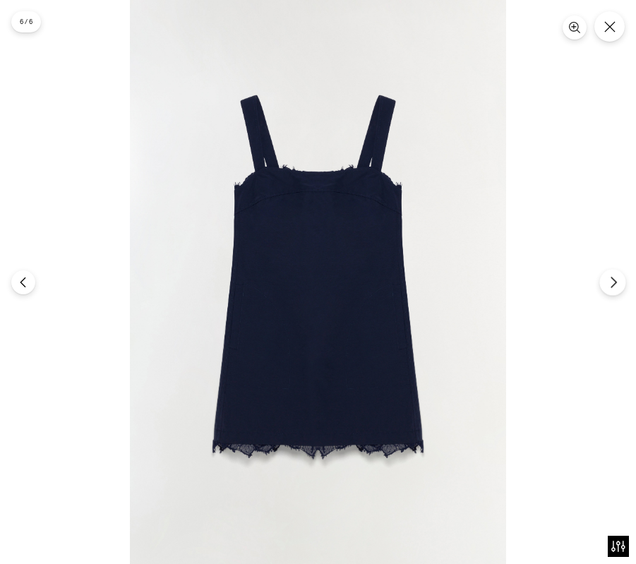
click at [612, 283] on icon "Next" at bounding box center [613, 282] width 13 height 13
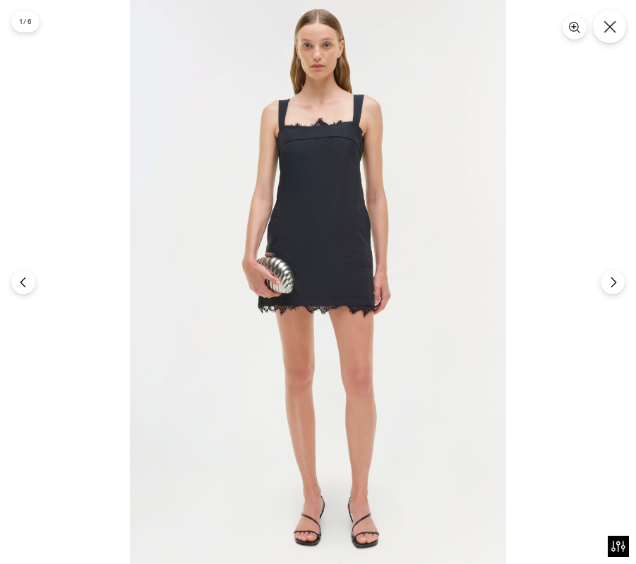
click at [601, 23] on button "Close" at bounding box center [609, 26] width 33 height 33
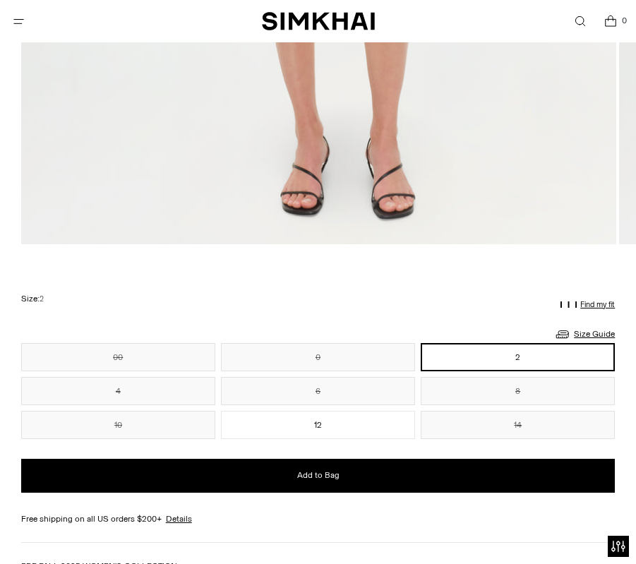
scroll to position [970, 0]
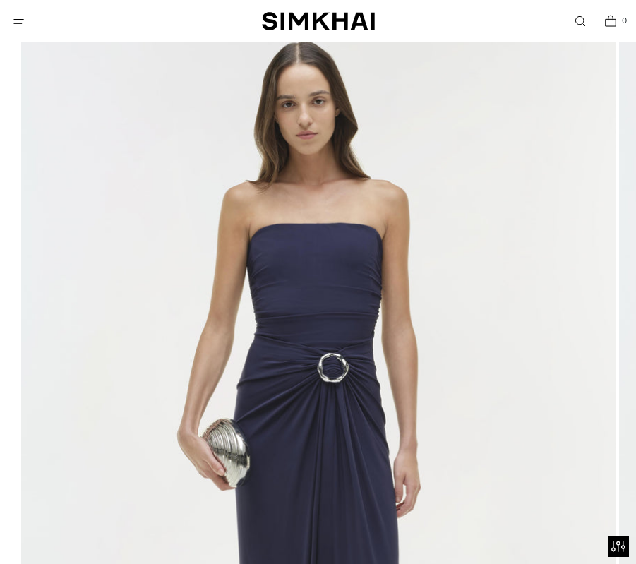
scroll to position [27, 0]
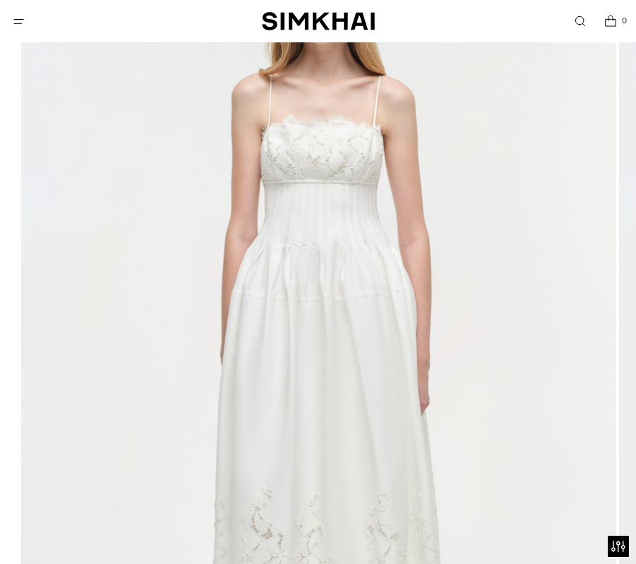
scroll to position [219, 0]
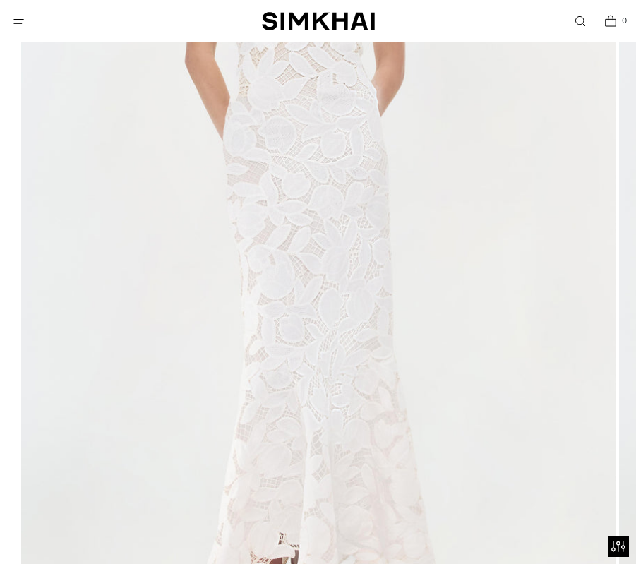
scroll to position [362, 0]
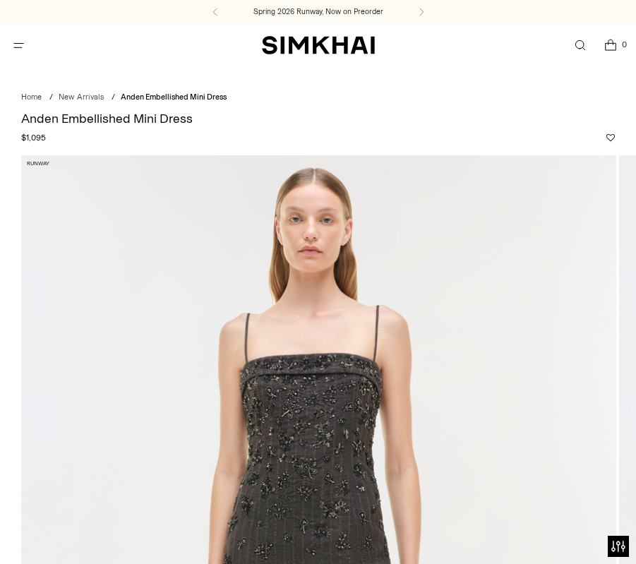
click at [17, 49] on button "Open menu modal" at bounding box center [18, 45] width 29 height 29
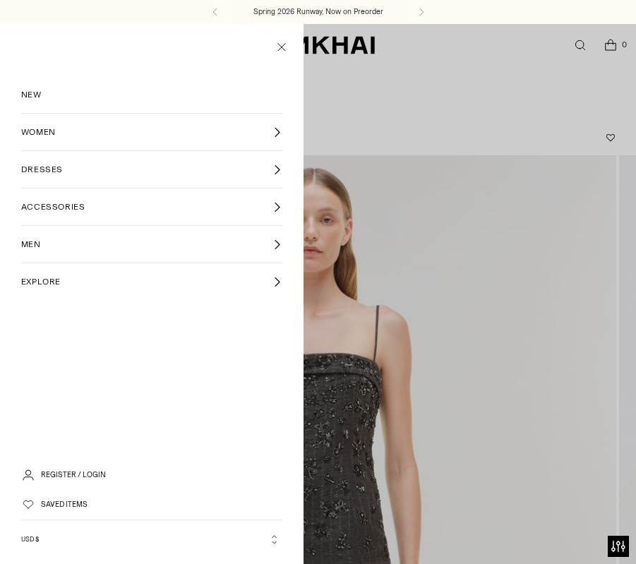
click at [53, 205] on span "ACCESSORIES" at bounding box center [53, 206] width 64 height 13
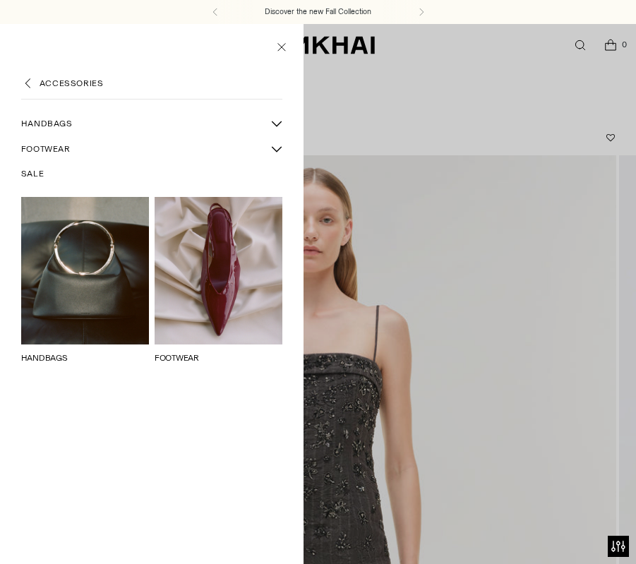
click at [53, 148] on span "FOOTWEAR" at bounding box center [45, 148] width 49 height 13
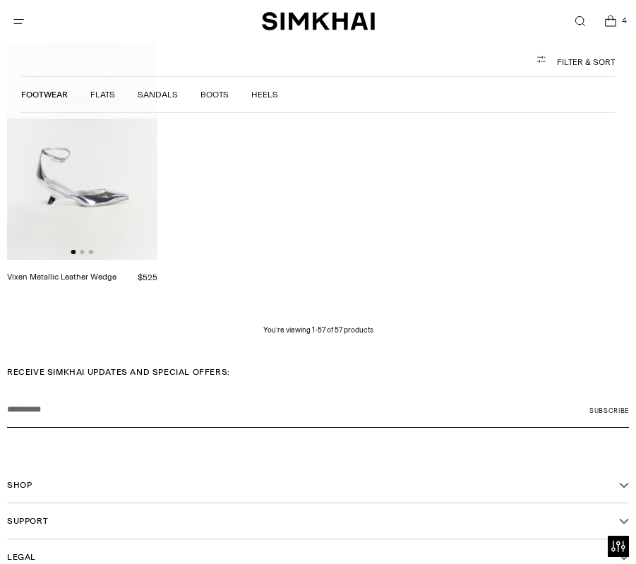
scroll to position [4387, 0]
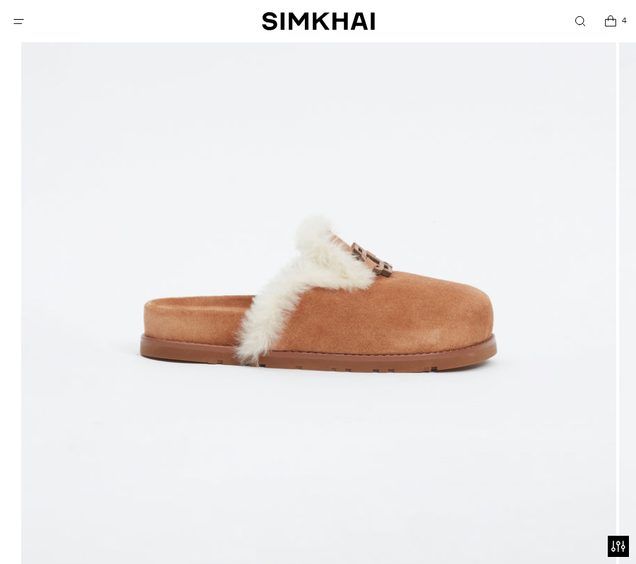
scroll to position [453, 0]
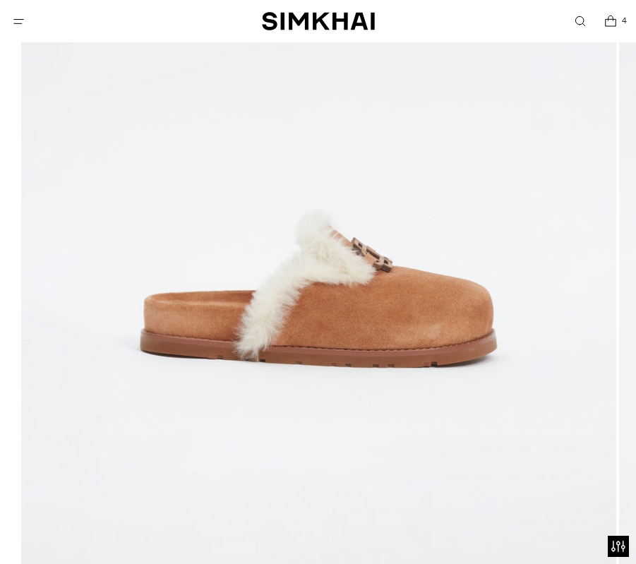
click at [384, 277] on img at bounding box center [318, 148] width 595 height 892
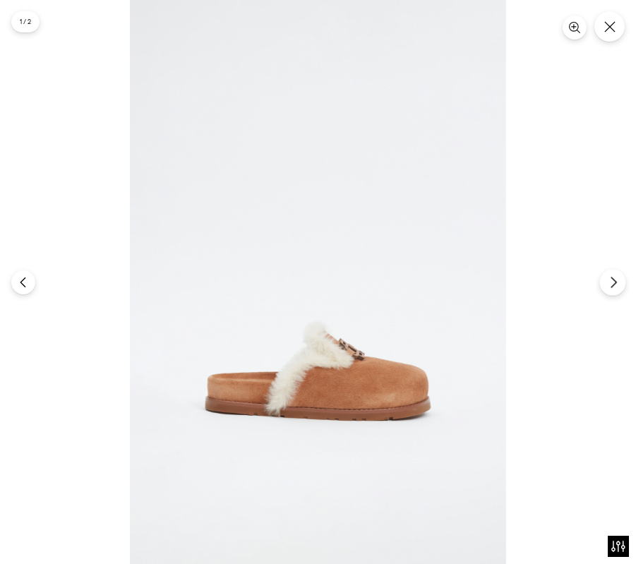
click at [612, 283] on icon "Next" at bounding box center [613, 282] width 13 height 13
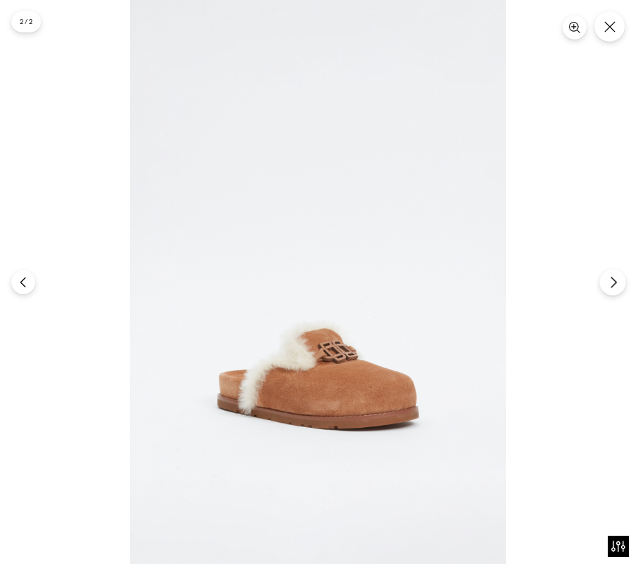
click at [612, 283] on icon "Next" at bounding box center [613, 282] width 13 height 13
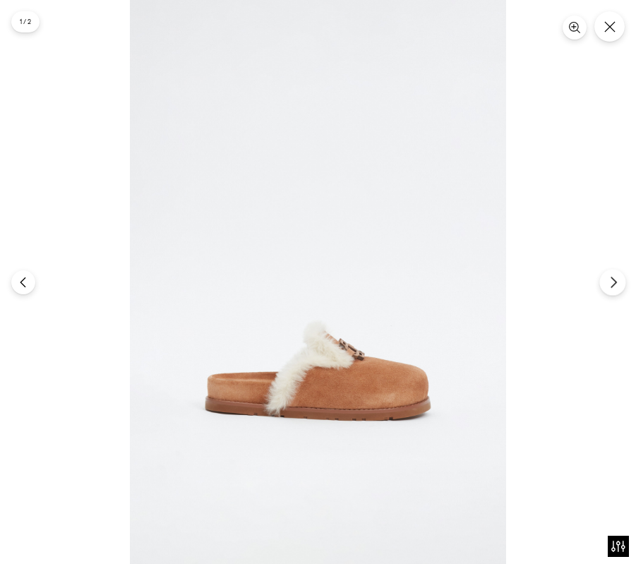
click at [612, 283] on icon "Next" at bounding box center [613, 282] width 13 height 13
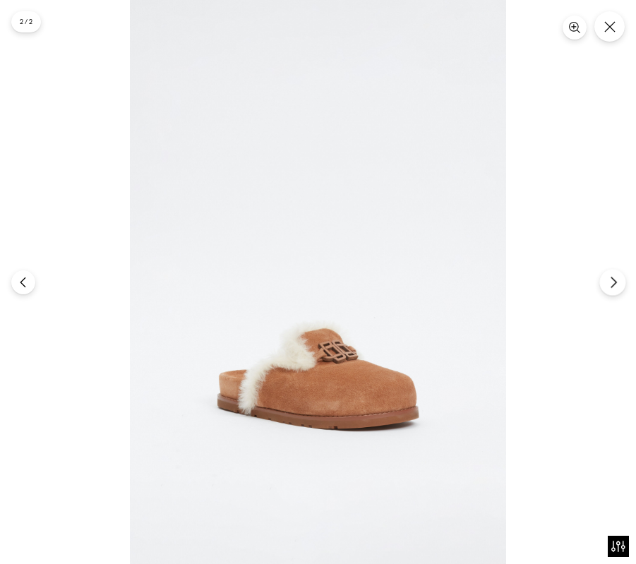
click at [612, 283] on icon "Next" at bounding box center [613, 282] width 13 height 13
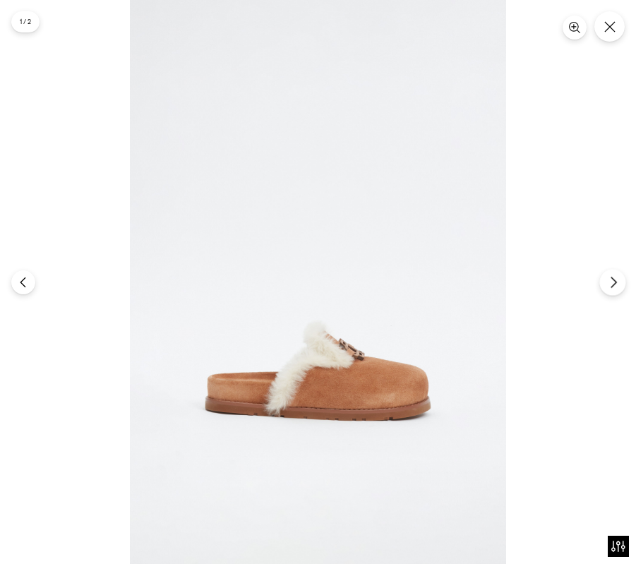
click at [612, 283] on icon "Next" at bounding box center [613, 282] width 13 height 13
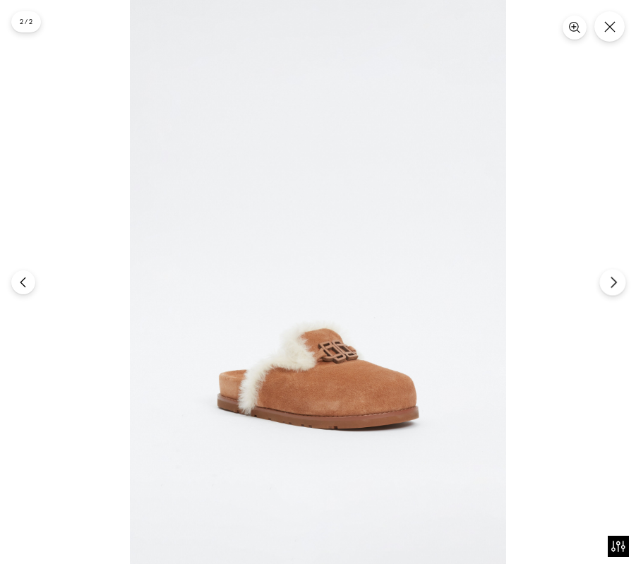
click at [612, 283] on icon "Next" at bounding box center [613, 282] width 13 height 13
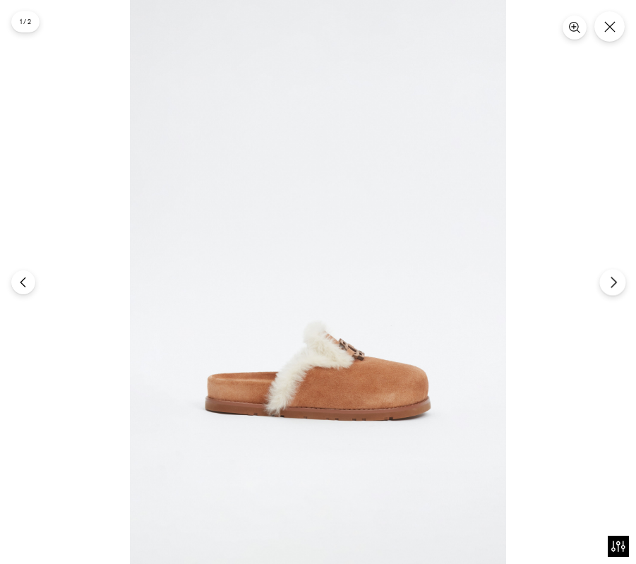
click at [612, 283] on icon "Next" at bounding box center [613, 282] width 13 height 13
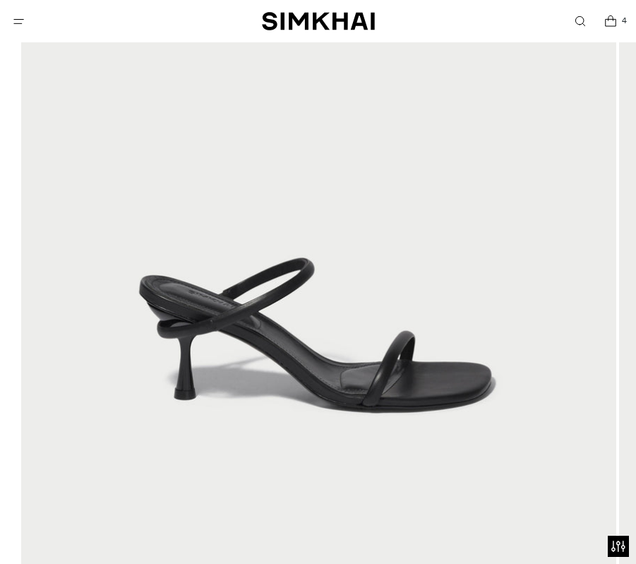
scroll to position [433, 0]
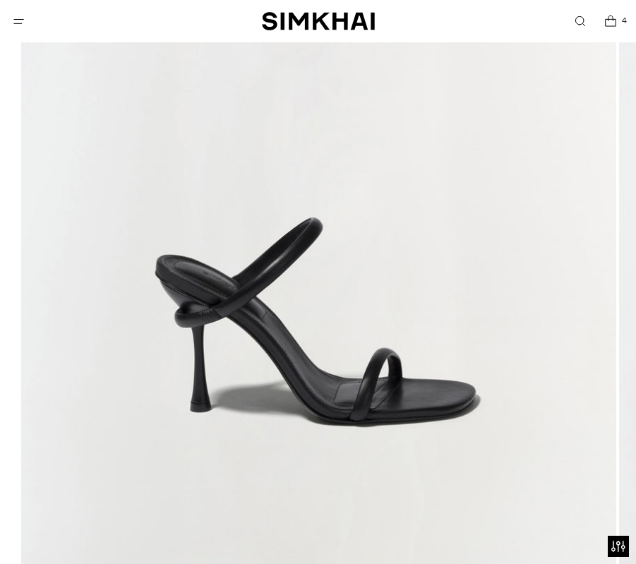
scroll to position [410, 0]
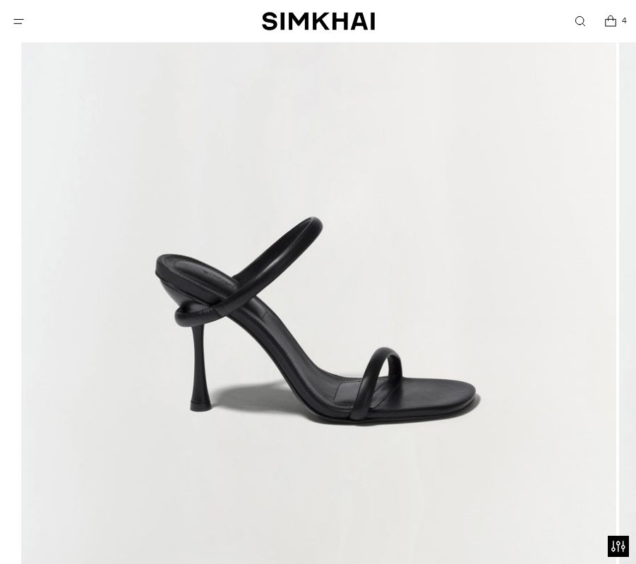
click at [561, 347] on img at bounding box center [318, 191] width 595 height 892
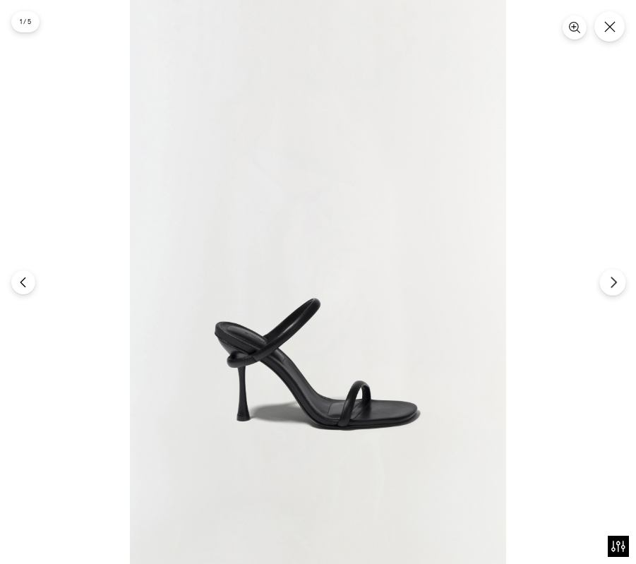
click at [613, 272] on button "Next" at bounding box center [612, 282] width 26 height 26
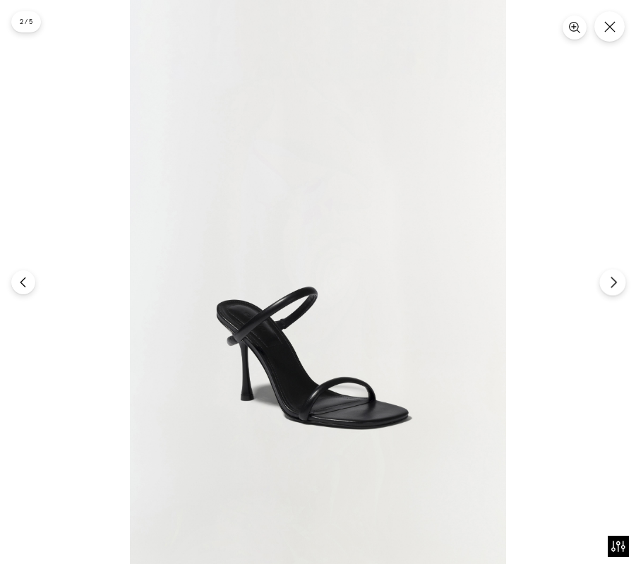
click at [613, 272] on button "Next" at bounding box center [612, 282] width 26 height 26
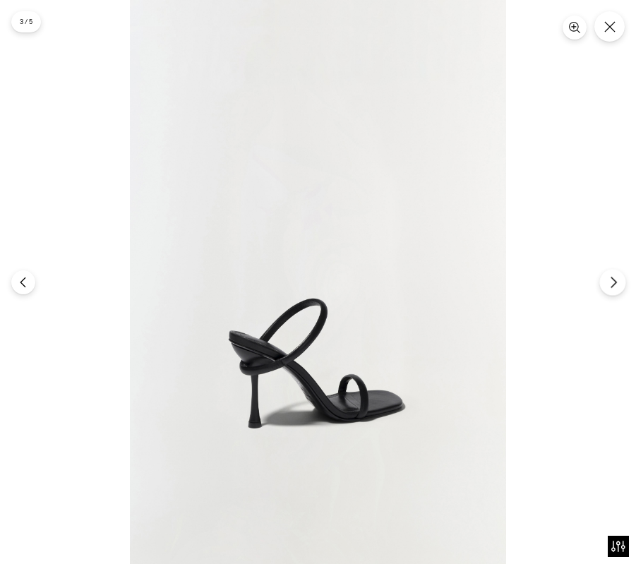
click at [613, 272] on button "Next" at bounding box center [612, 282] width 26 height 26
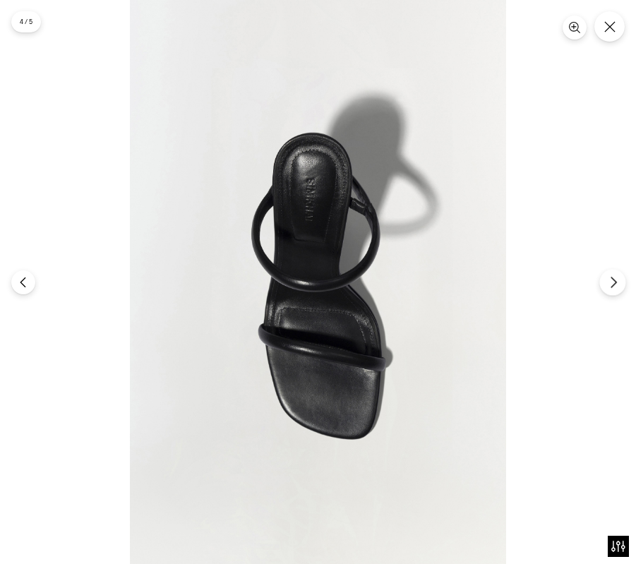
click at [613, 272] on button "Next" at bounding box center [612, 282] width 26 height 26
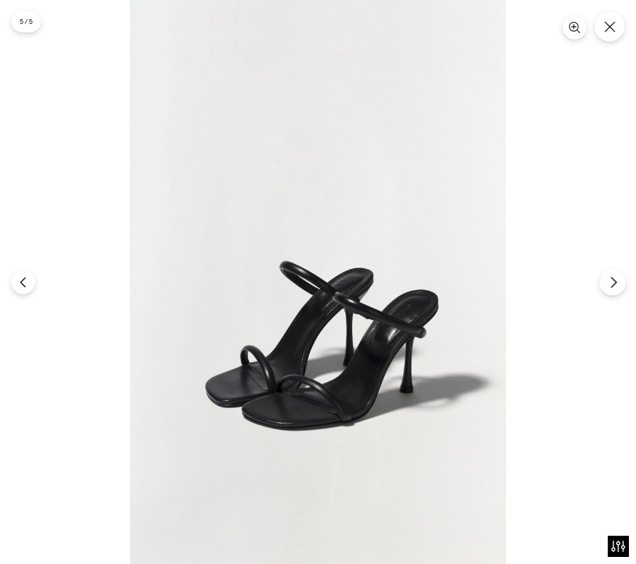
click at [613, 272] on button "Next" at bounding box center [612, 282] width 26 height 26
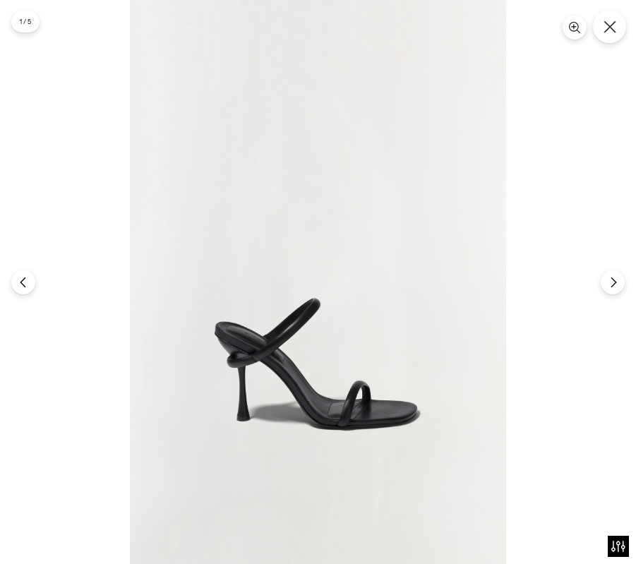
click at [612, 40] on button "Close" at bounding box center [609, 26] width 33 height 33
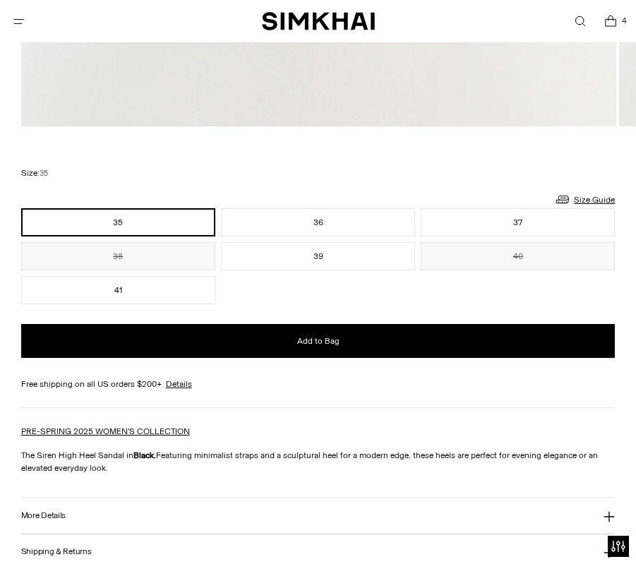
scroll to position [920, 0]
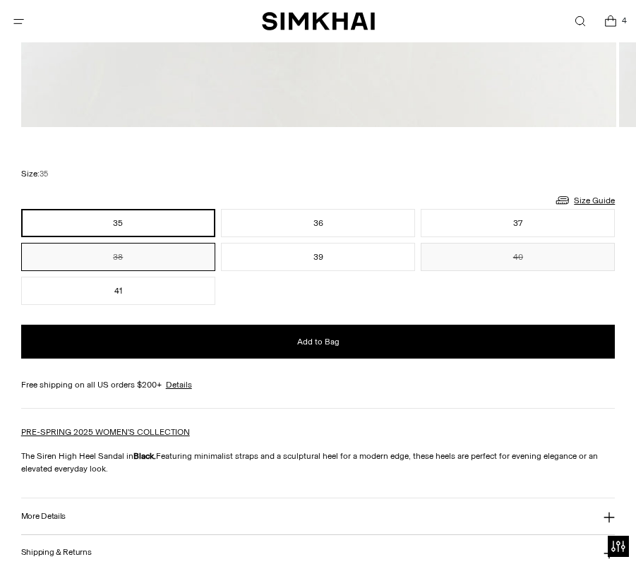
click at [181, 255] on button "38" at bounding box center [118, 257] width 194 height 28
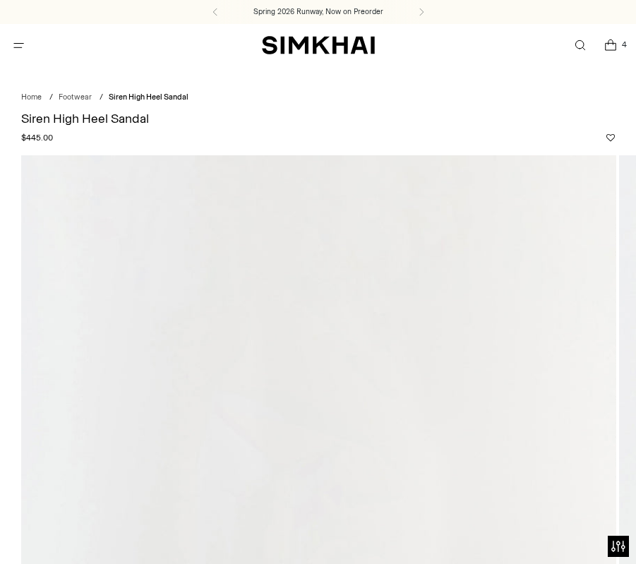
click at [126, 99] on span "Siren High Heel Sandal" at bounding box center [149, 96] width 80 height 9
copy div "Siren High Heel Sandal"
click at [579, 47] on link "Open search modal" at bounding box center [579, 45] width 29 height 29
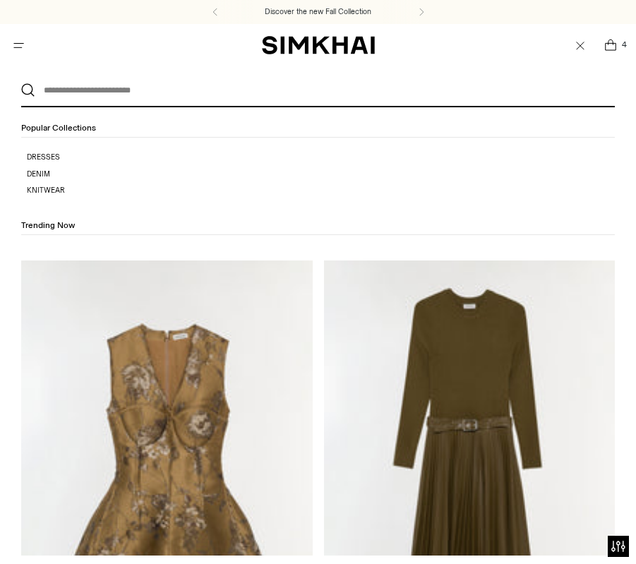
click at [231, 94] on input "text" at bounding box center [314, 90] width 559 height 31
paste input "**********"
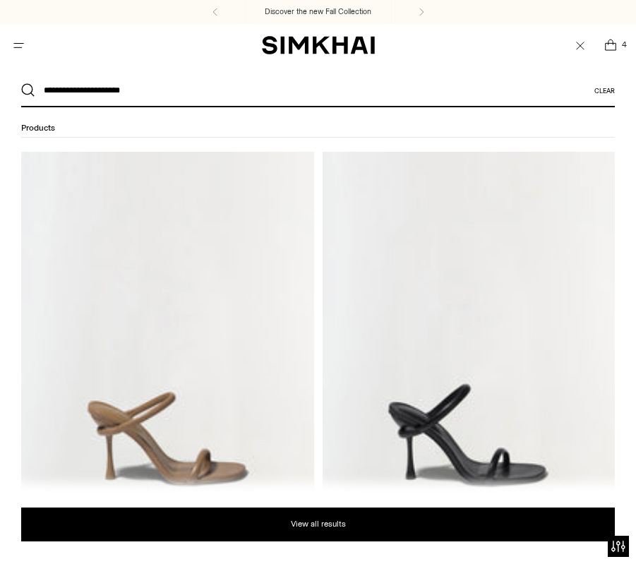
type input "**********"
click at [21, 83] on button "Search" at bounding box center [28, 90] width 14 height 14
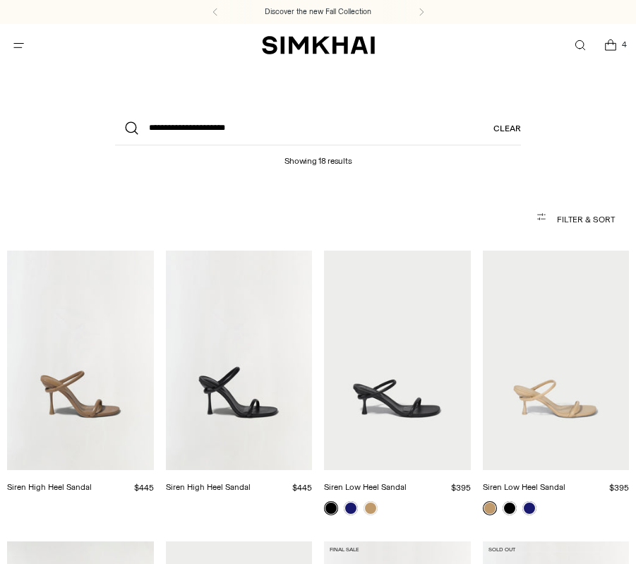
click at [92, 482] on link "Siren High Heel Sandal" at bounding box center [49, 487] width 85 height 10
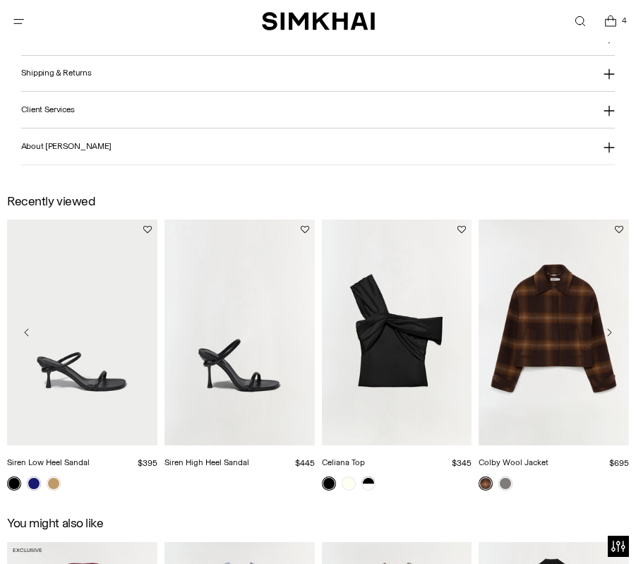
scroll to position [1441, 0]
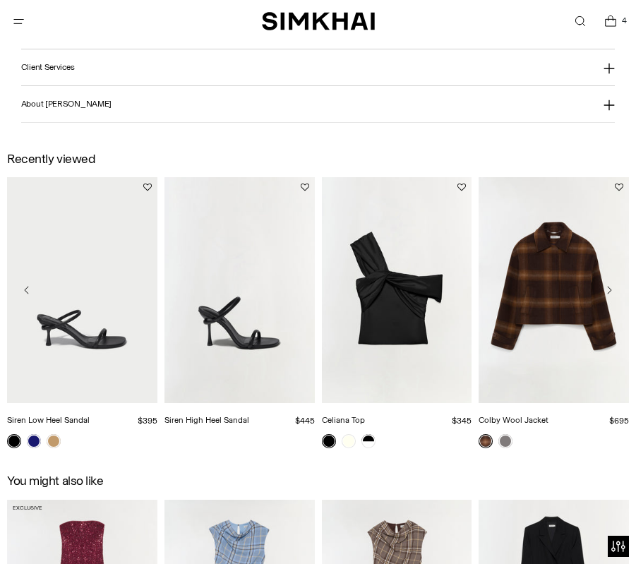
click at [208, 415] on link "Siren High Heel Sandal" at bounding box center [206, 420] width 85 height 10
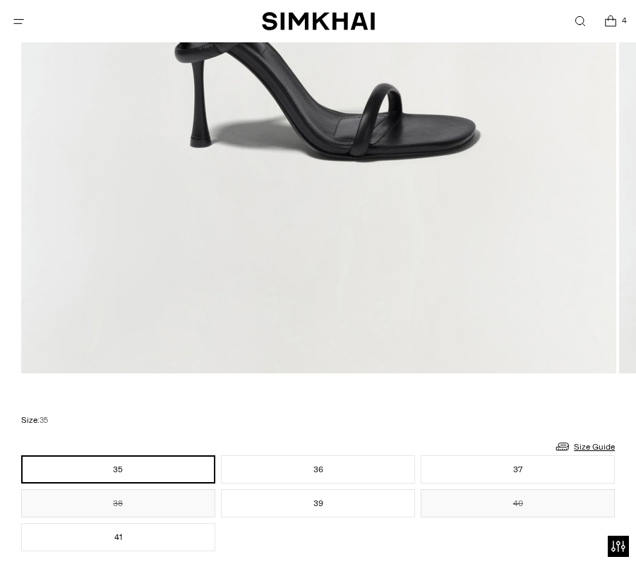
scroll to position [822, 0]
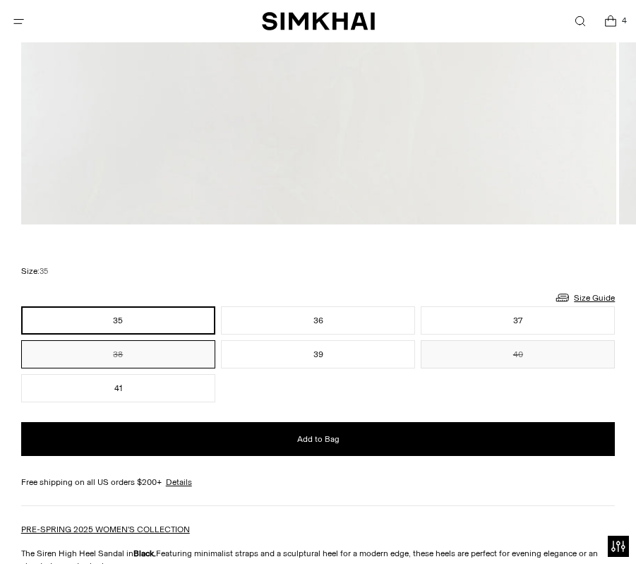
click at [207, 354] on button "38" at bounding box center [118, 354] width 194 height 28
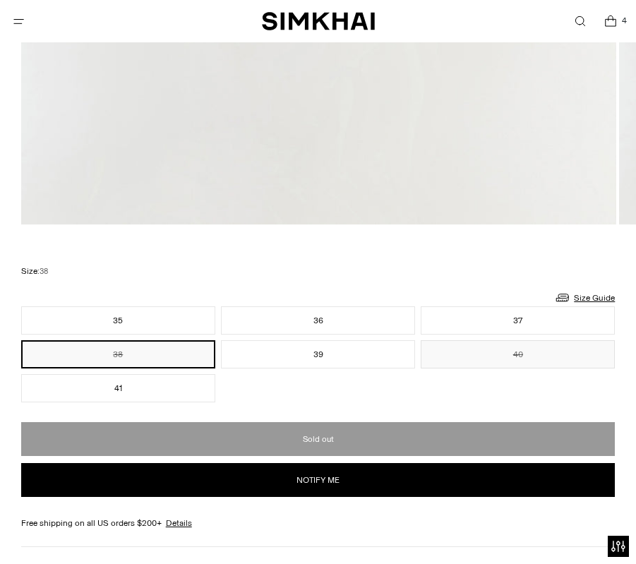
click at [284, 486] on button "Notify me" at bounding box center [318, 480] width 594 height 34
select select "**"
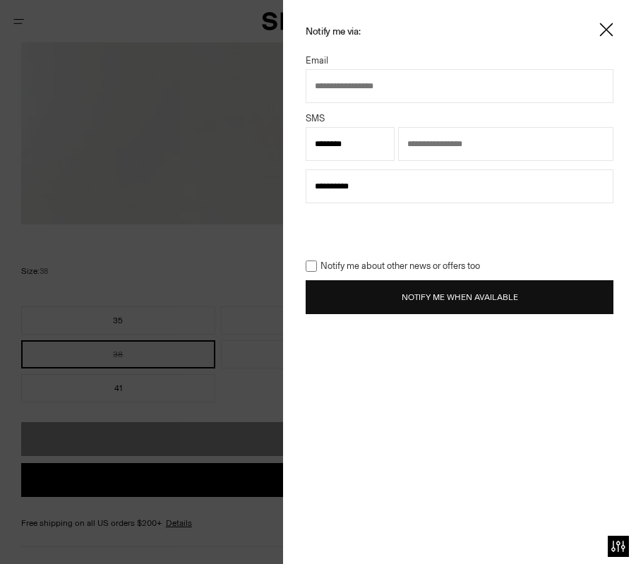
click at [380, 82] on input "text" at bounding box center [459, 86] width 308 height 34
type input "**********"
select select "**"
type input "**********"
click at [360, 150] on select "**********" at bounding box center [349, 144] width 89 height 34
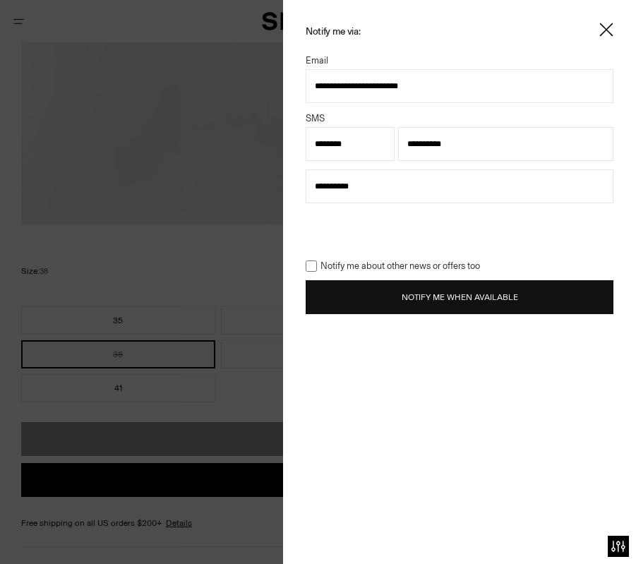
select select "**"
click at [305, 127] on select "**********" at bounding box center [349, 144] width 89 height 34
click at [415, 301] on button "Notify Me When Available" at bounding box center [459, 297] width 308 height 34
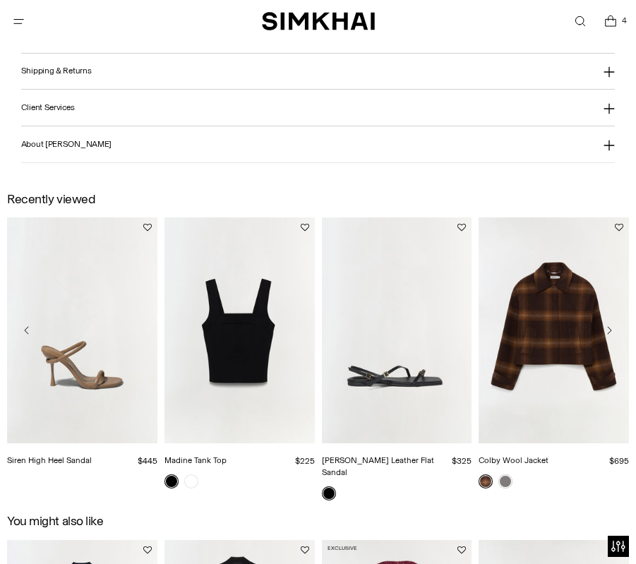
scroll to position [1443, 0]
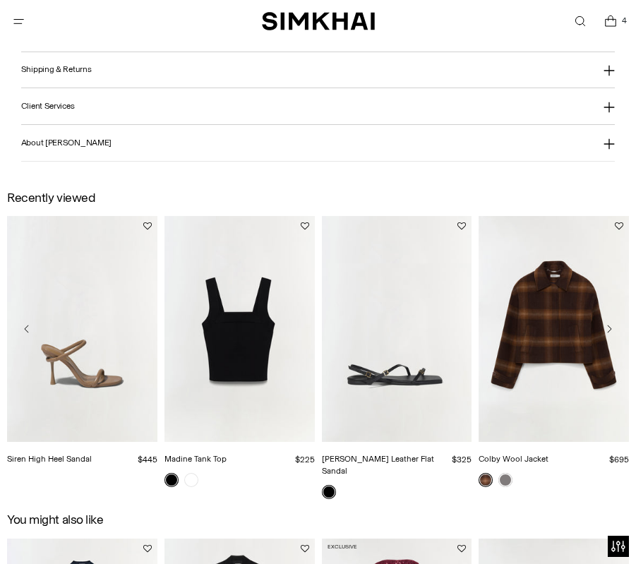
click at [26, 329] on icon "Move to previous carousel slide" at bounding box center [26, 328] width 11 height 11
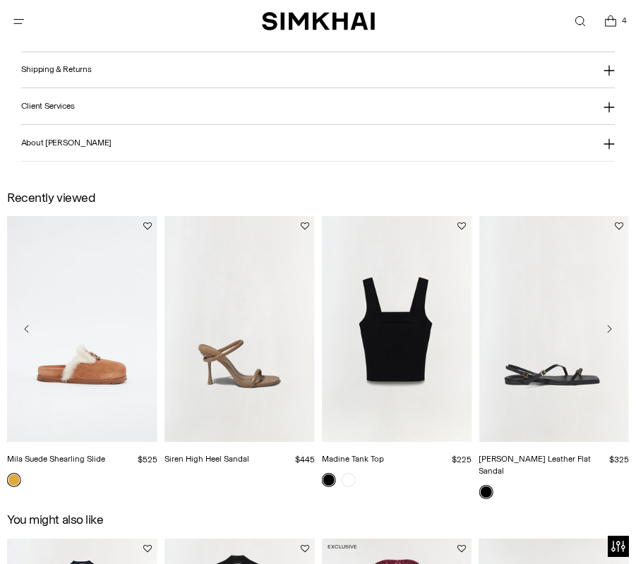
click at [26, 329] on icon "Move to previous carousel slide" at bounding box center [26, 328] width 11 height 11
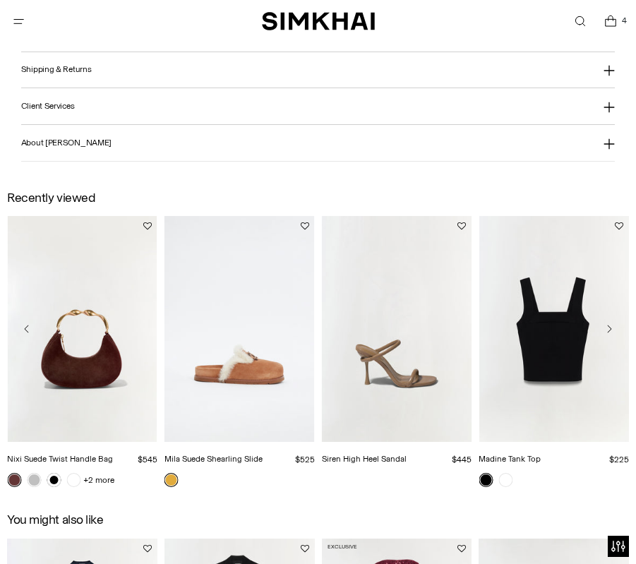
click at [26, 329] on icon "Move to previous carousel slide" at bounding box center [26, 328] width 11 height 11
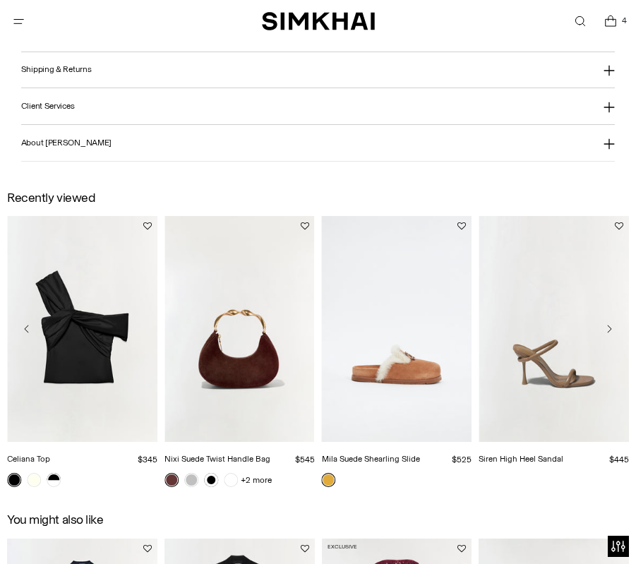
click at [26, 329] on icon "Move to previous carousel slide" at bounding box center [26, 328] width 11 height 11
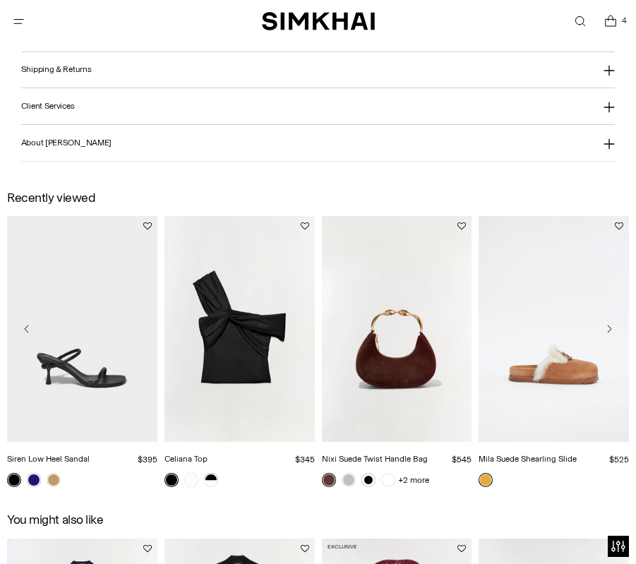
click at [81, 454] on link "Siren Low Heel Sandal" at bounding box center [48, 459] width 83 height 10
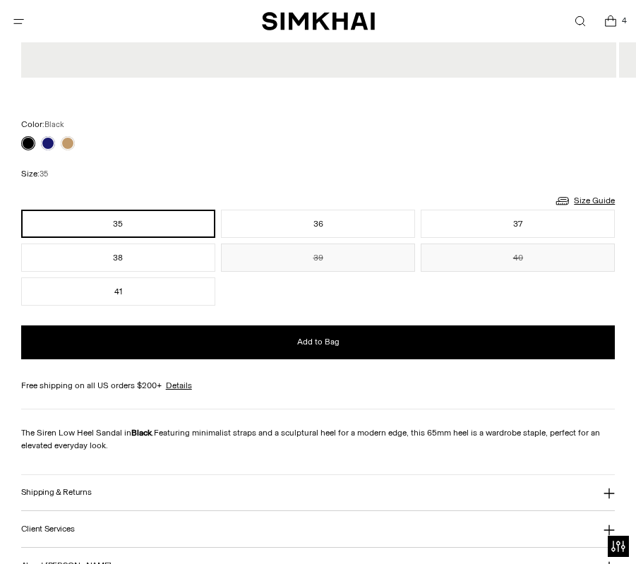
scroll to position [947, 0]
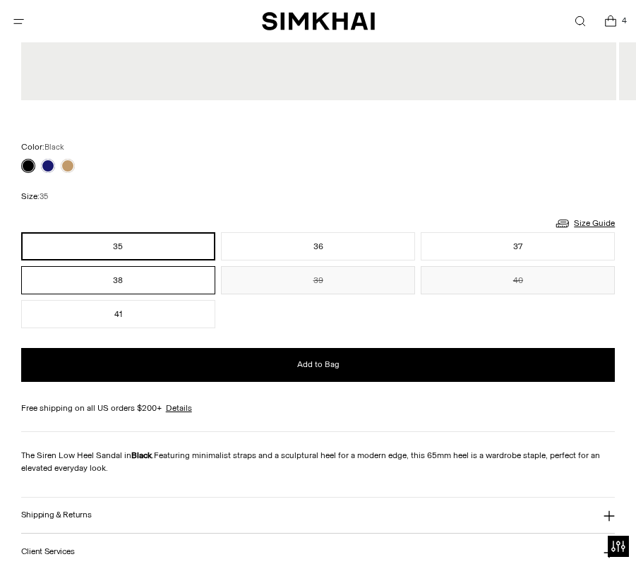
click at [174, 272] on button "38" at bounding box center [118, 280] width 194 height 28
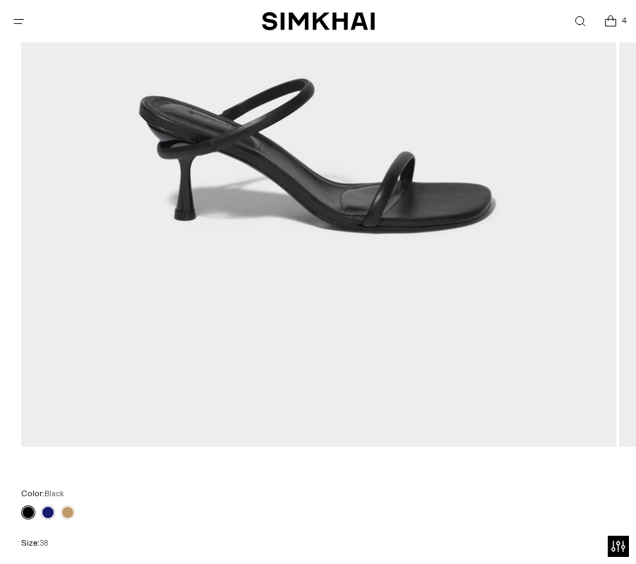
scroll to position [439, 0]
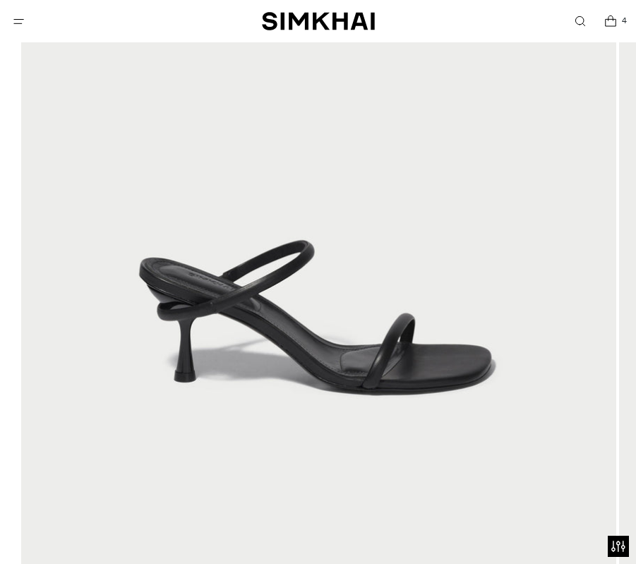
click at [461, 250] on img at bounding box center [318, 162] width 595 height 892
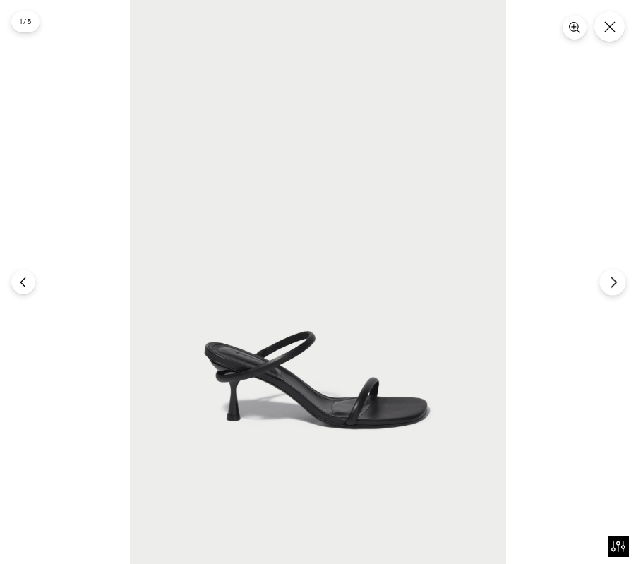
click at [603, 281] on button "Next" at bounding box center [612, 282] width 26 height 26
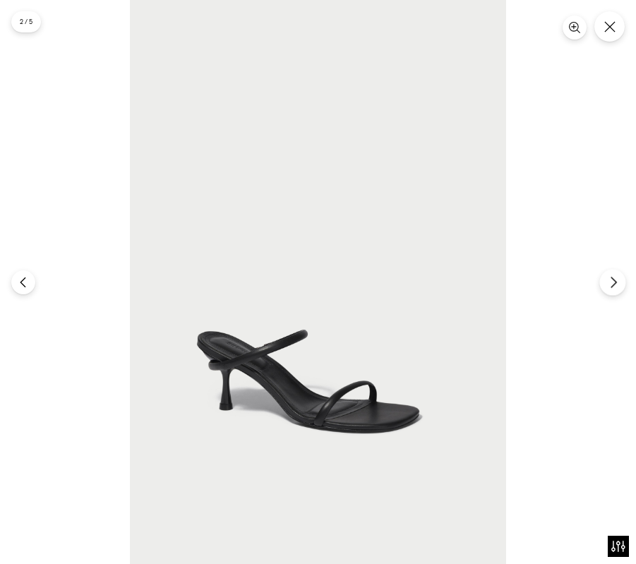
click at [602, 281] on button "Next" at bounding box center [612, 282] width 26 height 26
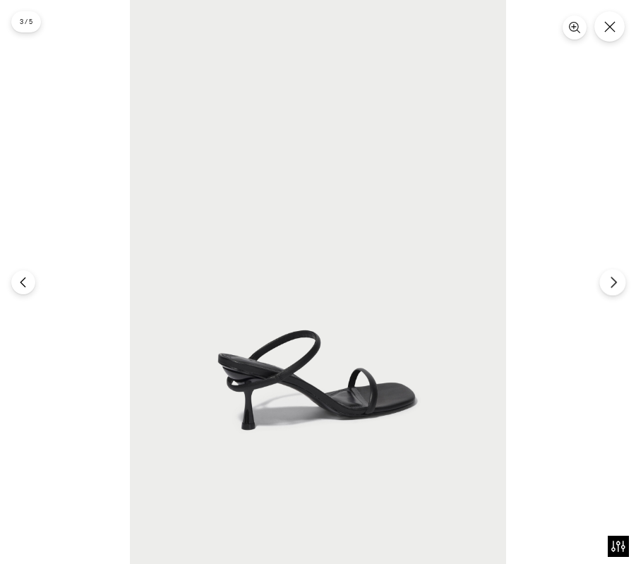
click at [602, 281] on button "Next" at bounding box center [612, 282] width 26 height 26
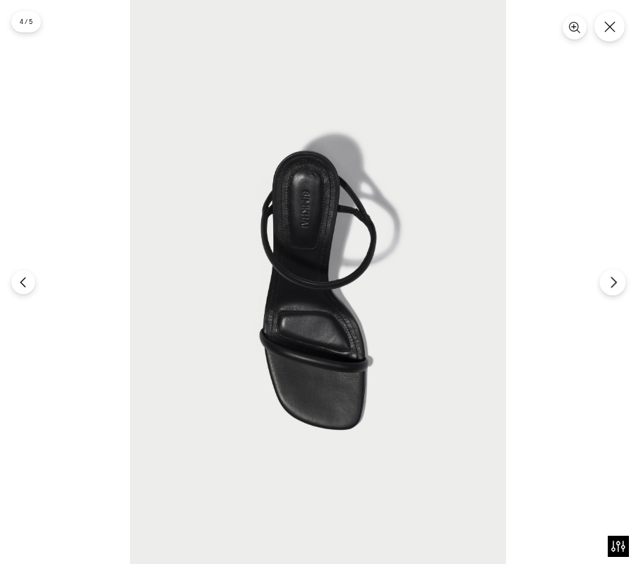
click at [602, 281] on button "Next" at bounding box center [612, 282] width 26 height 26
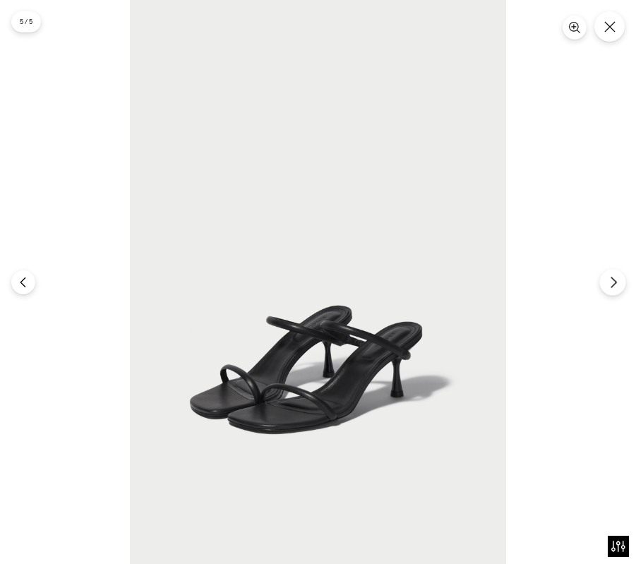
click at [602, 281] on button "Next" at bounding box center [612, 282] width 26 height 26
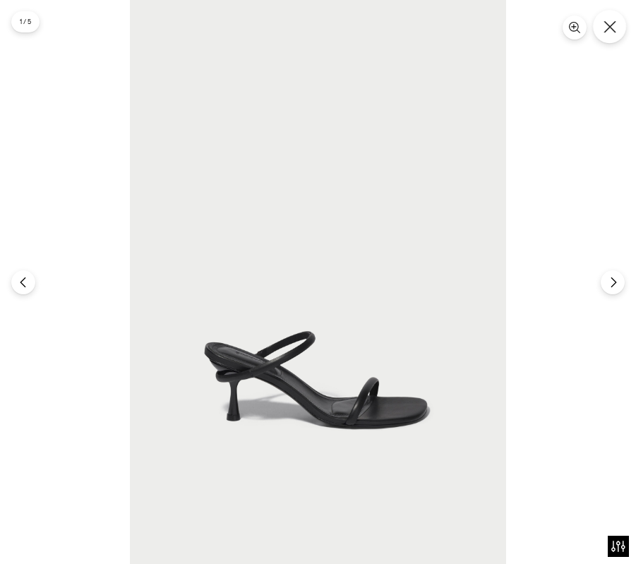
click at [601, 25] on button "Close" at bounding box center [609, 26] width 33 height 33
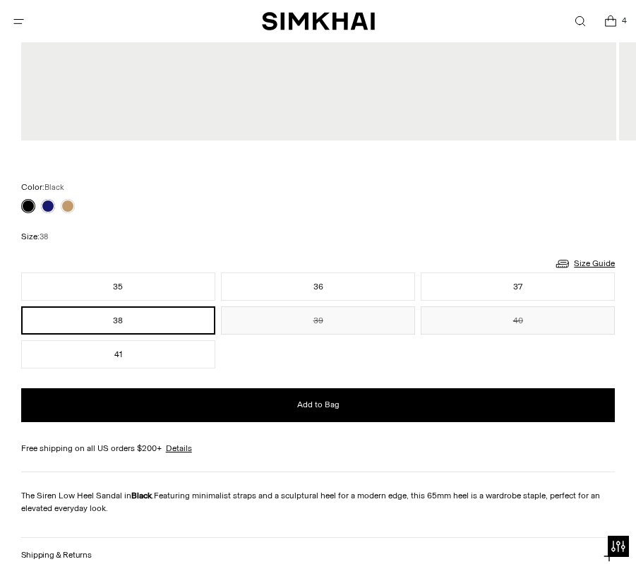
scroll to position [984, 0]
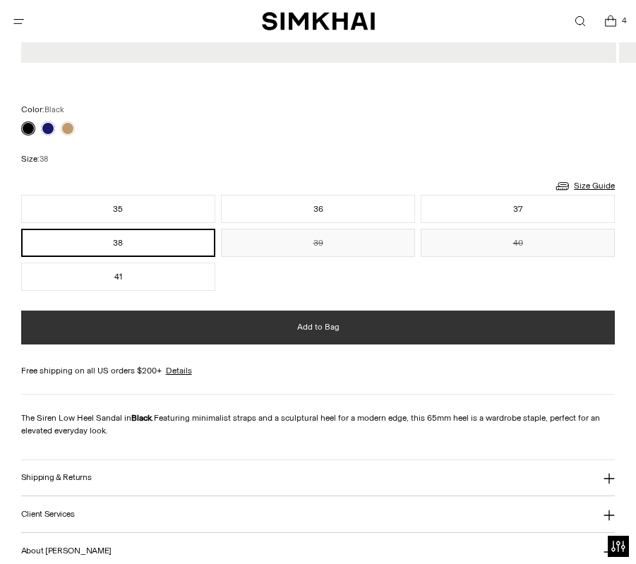
click at [341, 327] on button "Add to Bag" at bounding box center [318, 327] width 594 height 34
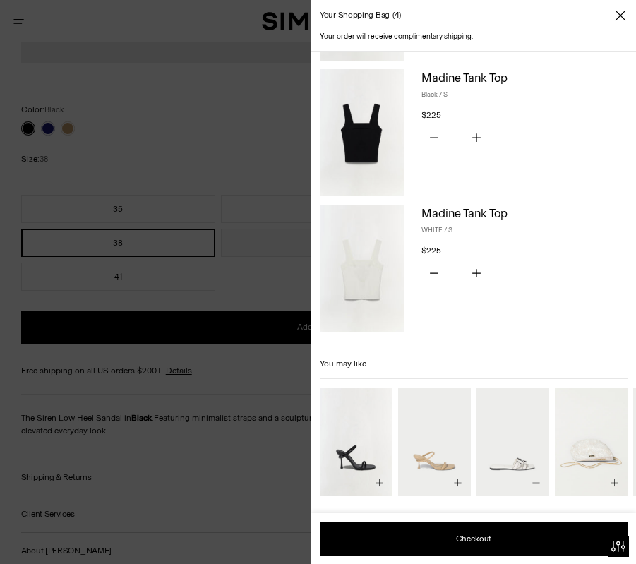
scroll to position [0, 0]
